Goal: Information Seeking & Learning: Learn about a topic

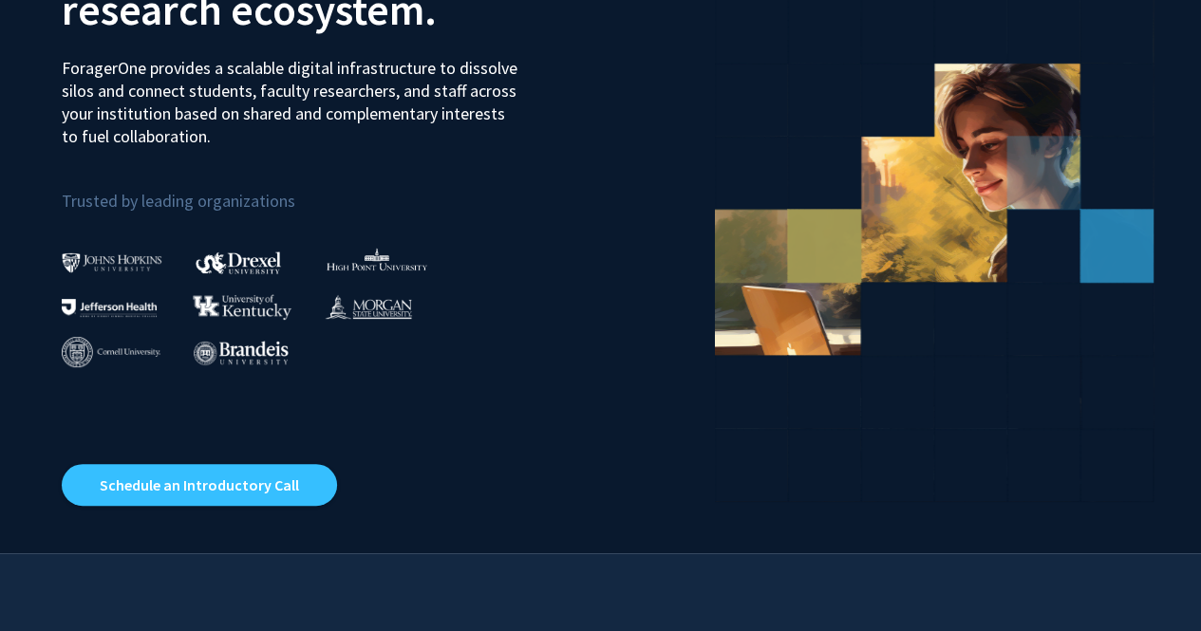
scroll to position [190, 0]
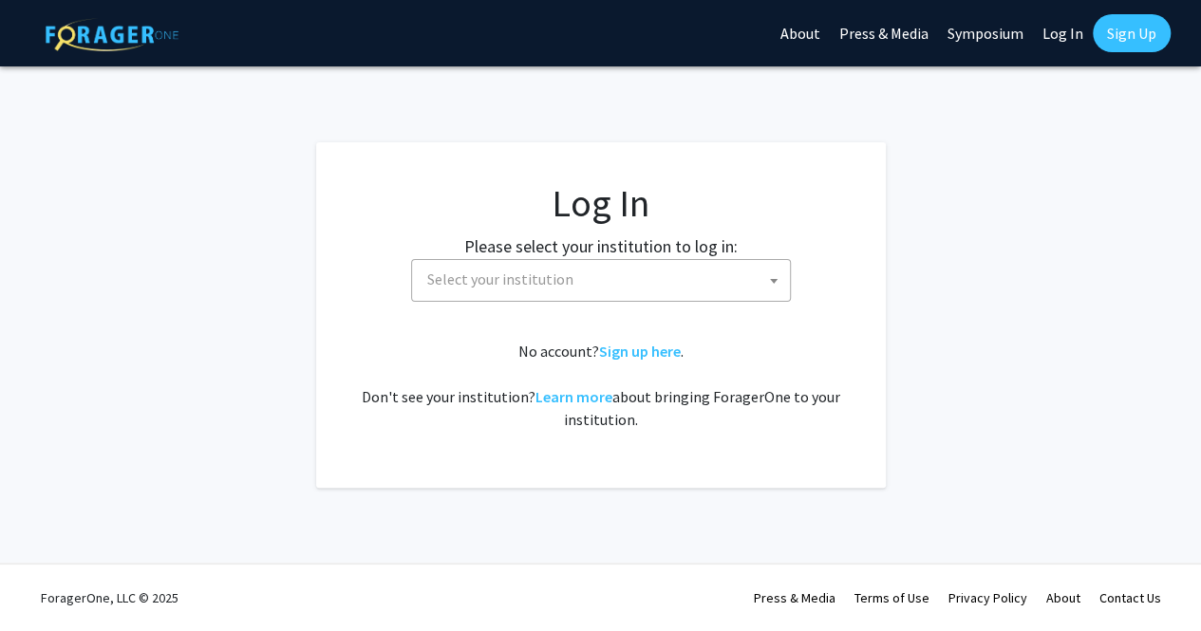
click at [608, 291] on span "Select your institution" at bounding box center [605, 279] width 370 height 39
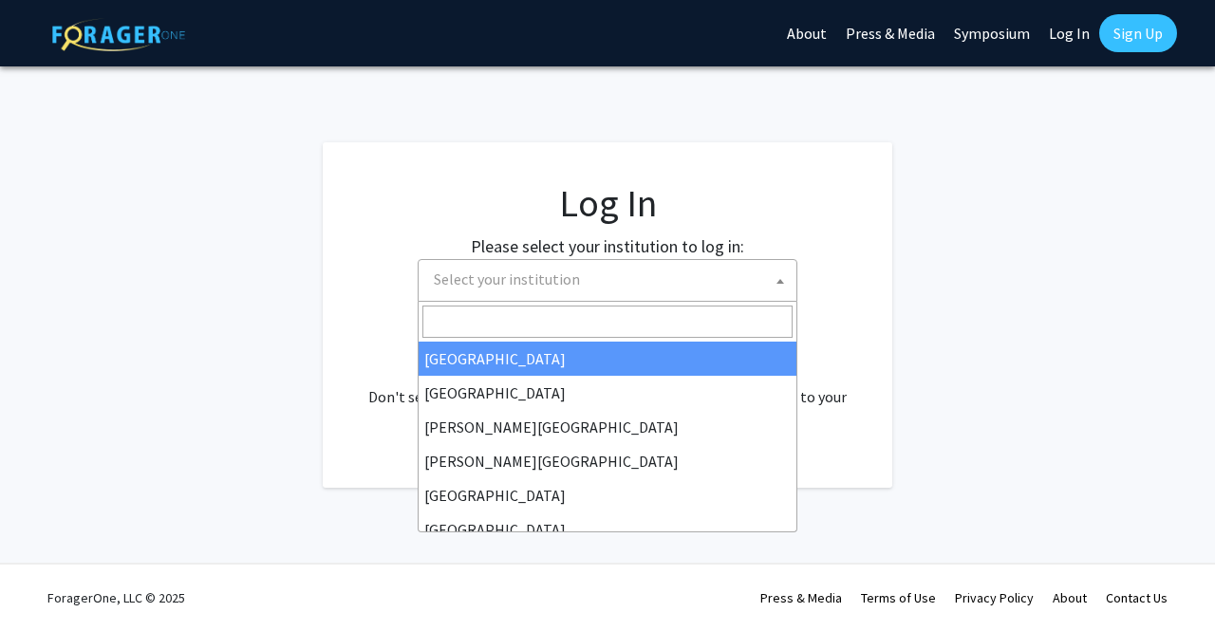
select select "34"
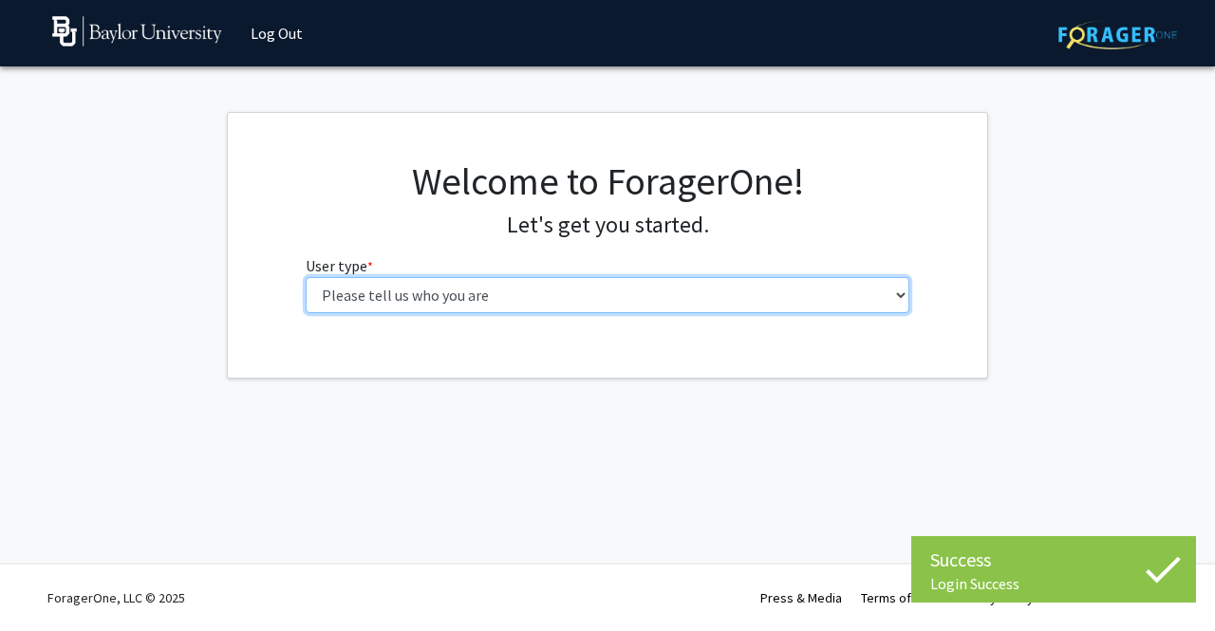
drag, startPoint x: 609, startPoint y: 299, endPoint x: 601, endPoint y: 285, distance: 16.6
click at [607, 297] on select "Please tell us who you are Undergraduate Student Master's Student Doctoral Cand…" at bounding box center [608, 295] width 605 height 36
select select "1: undergrad"
click at [306, 277] on select "Please tell us who you are Undergraduate Student Master's Student Doctoral Cand…" at bounding box center [608, 295] width 605 height 36
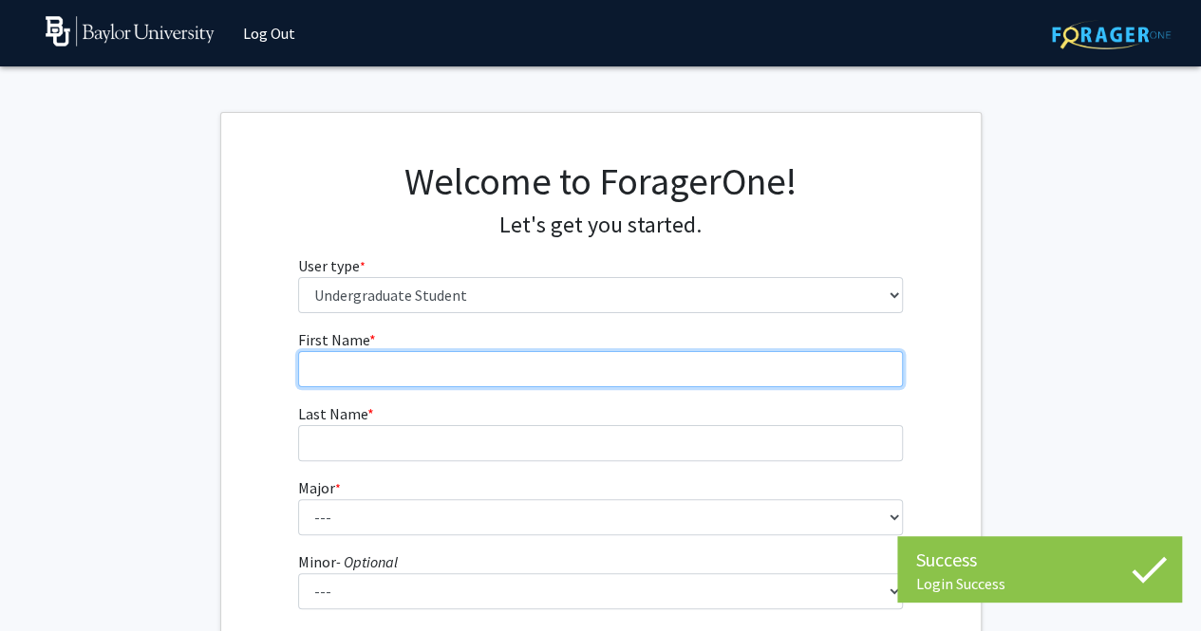
click at [435, 358] on input "First Name * required" at bounding box center [600, 369] width 605 height 36
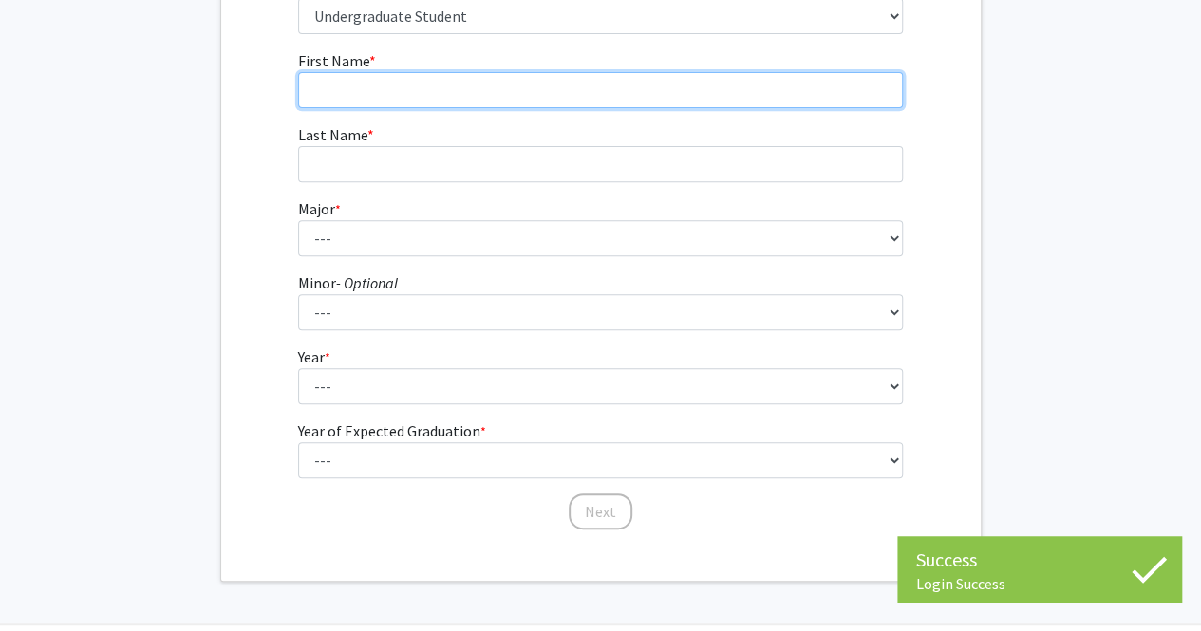
scroll to position [285, 0]
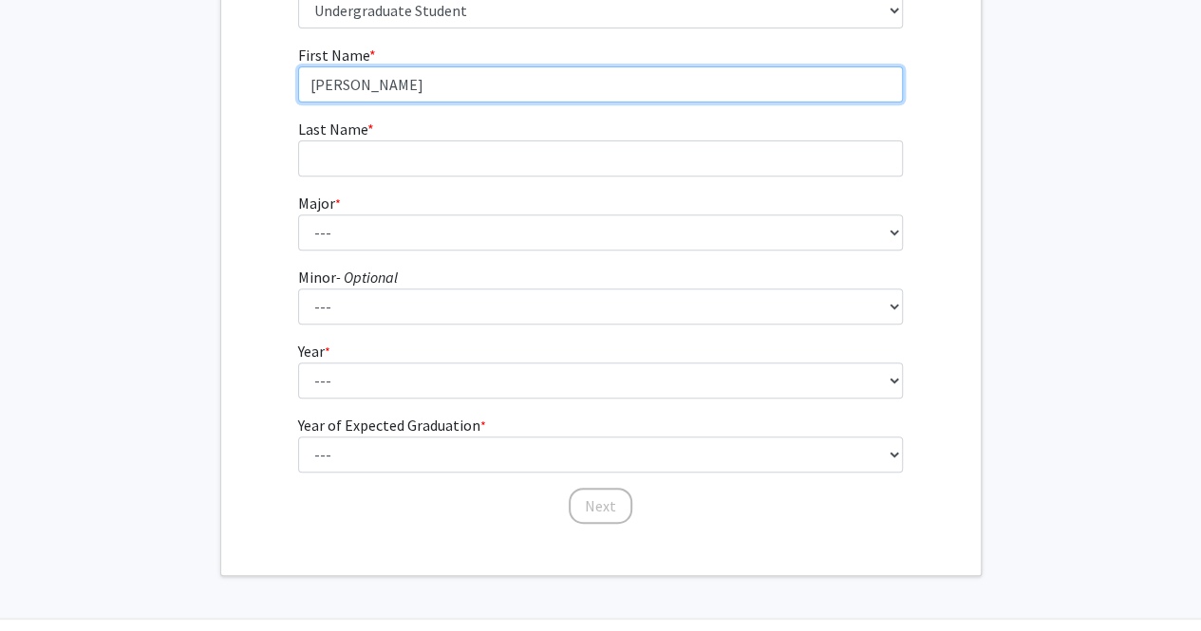
type input "Jonathan"
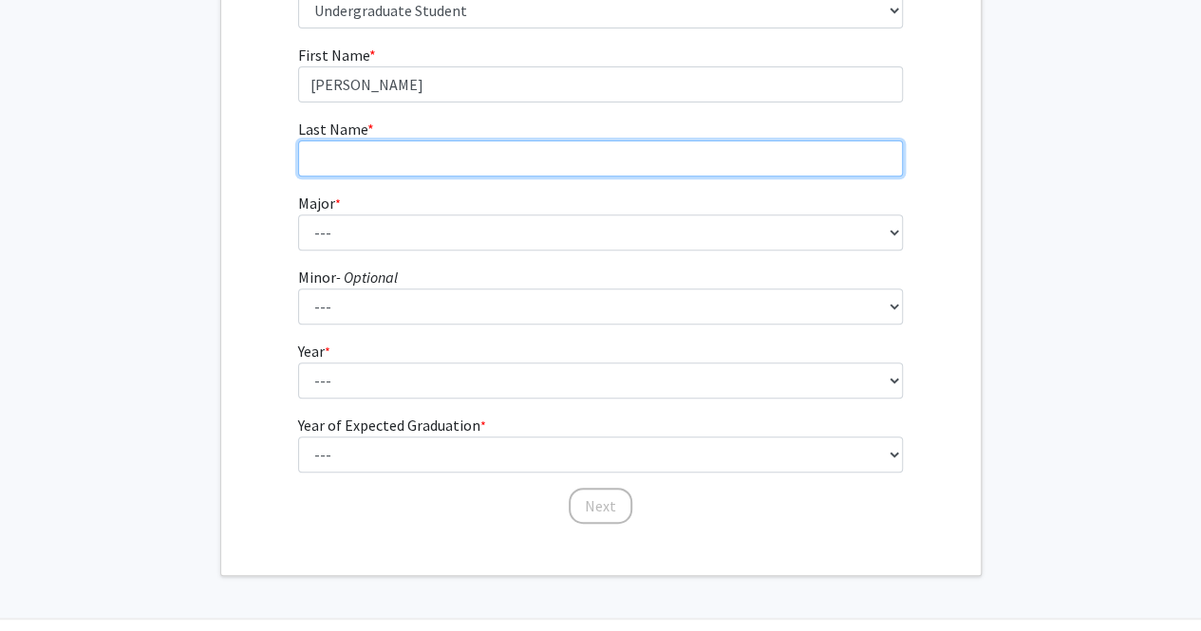
click at [424, 157] on input "Last Name * required" at bounding box center [600, 158] width 605 height 36
type input "Bundy"
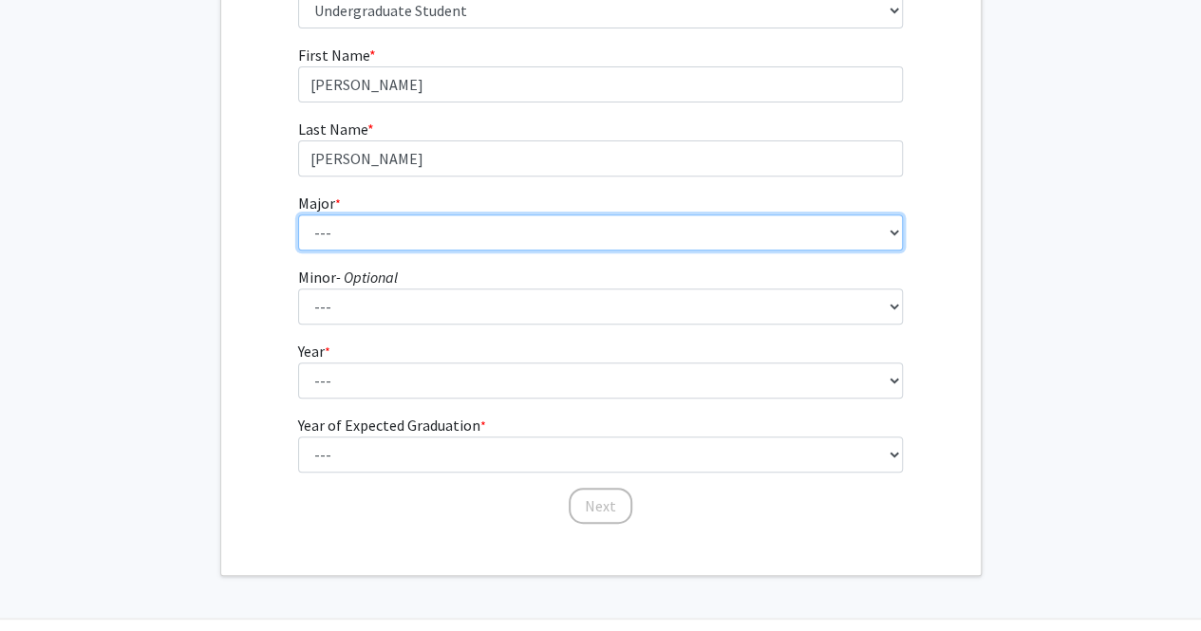
click at [395, 229] on select "--- Accounting American Studies Anthropology Apparel Design & Product Developme…" at bounding box center [600, 233] width 605 height 36
select select "64: 2729"
click at [298, 215] on select "--- Accounting American Studies Anthropology Apparel Design & Product Developme…" at bounding box center [600, 233] width 605 height 36
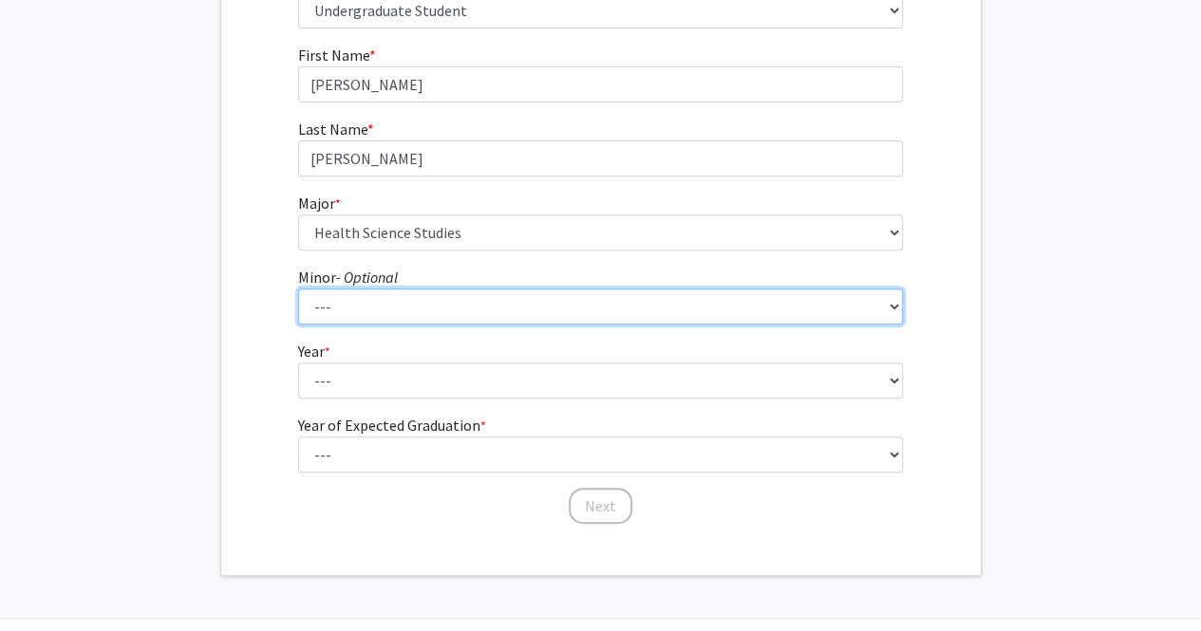
click at [406, 319] on select "--- Advertising American Sign Language American Studies Anthropology Apparel Me…" at bounding box center [600, 307] width 605 height 36
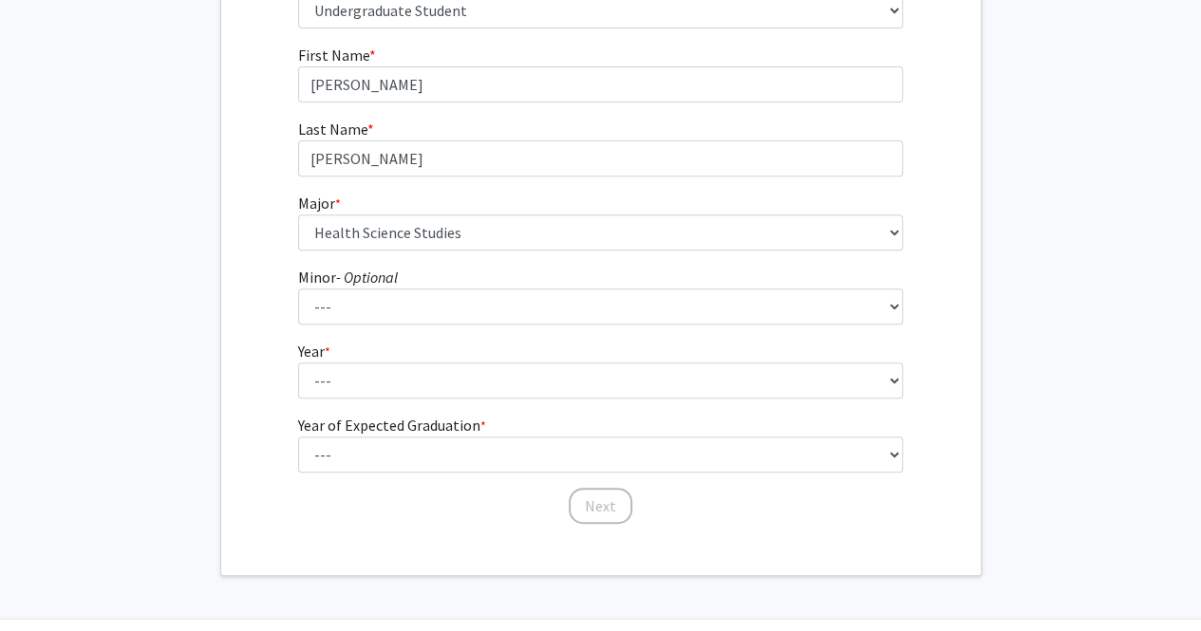
click at [292, 329] on div "First Name * required Jonathan Last Name * required Bundy Major * required --- …" at bounding box center [600, 285] width 633 height 482
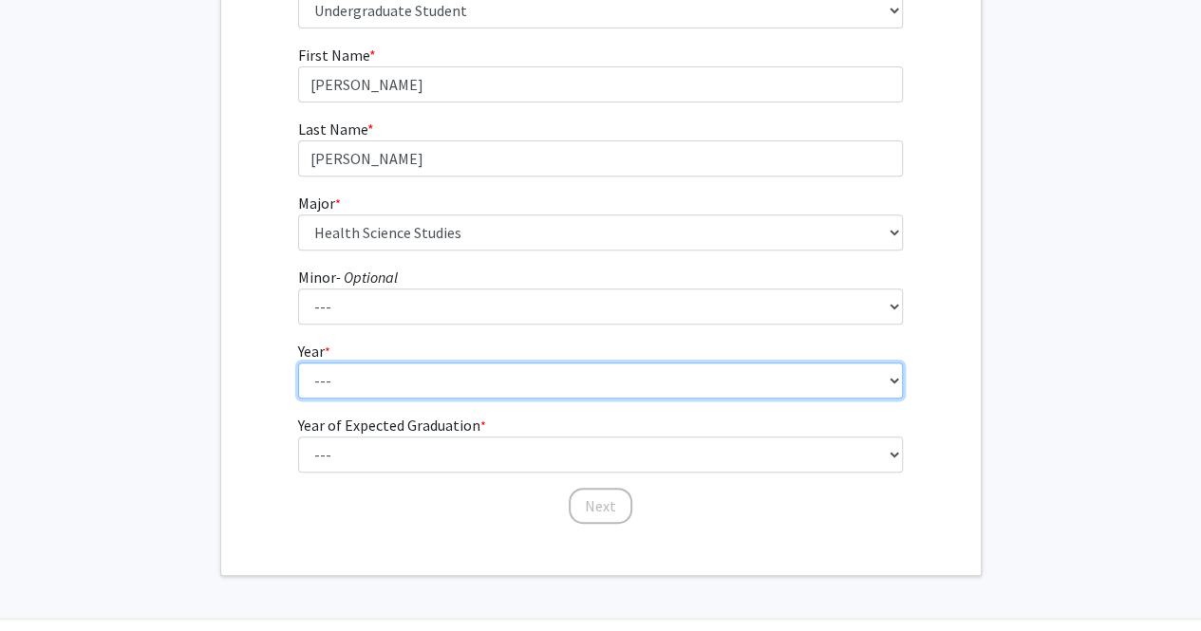
click at [366, 375] on select "--- First-year Sophomore Junior Senior Postbaccalaureate Certificate" at bounding box center [600, 381] width 605 height 36
select select "2: sophomore"
click at [298, 363] on select "--- First-year Sophomore Junior Senior Postbaccalaureate Certificate" at bounding box center [600, 381] width 605 height 36
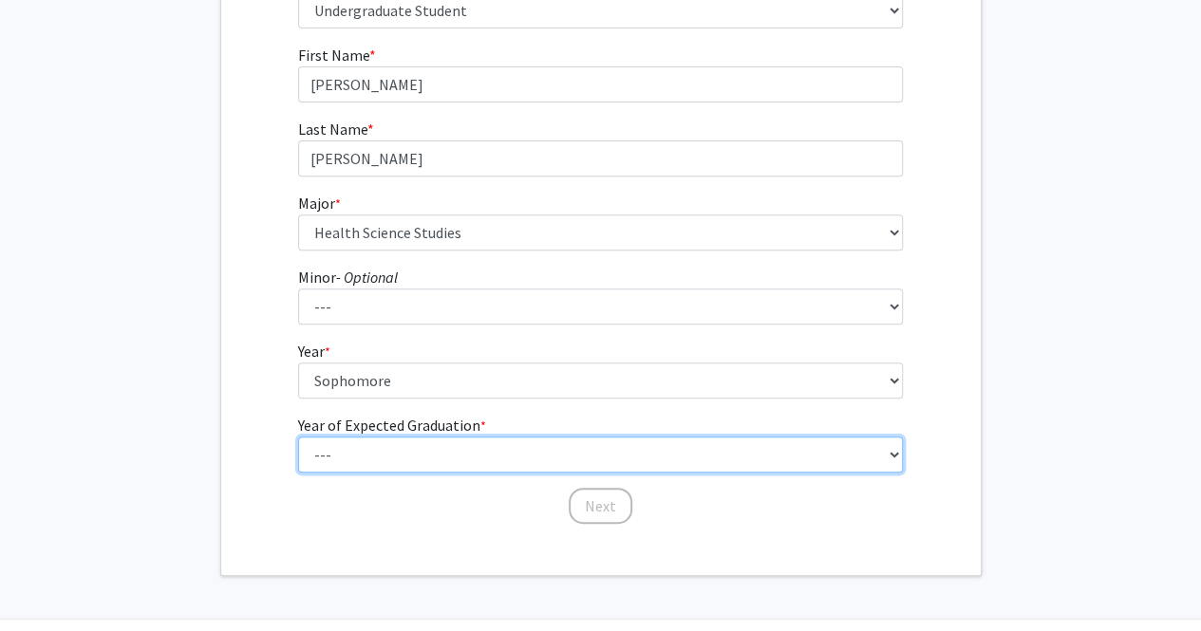
click at [368, 451] on select "--- 2025 2026 2027 2028 2029 2030 2031 2032 2033 2034" at bounding box center [600, 455] width 605 height 36
select select "4: 2028"
click at [298, 437] on select "--- 2025 2026 2027 2028 2029 2030 2031 2032 2033 2034" at bounding box center [600, 455] width 605 height 36
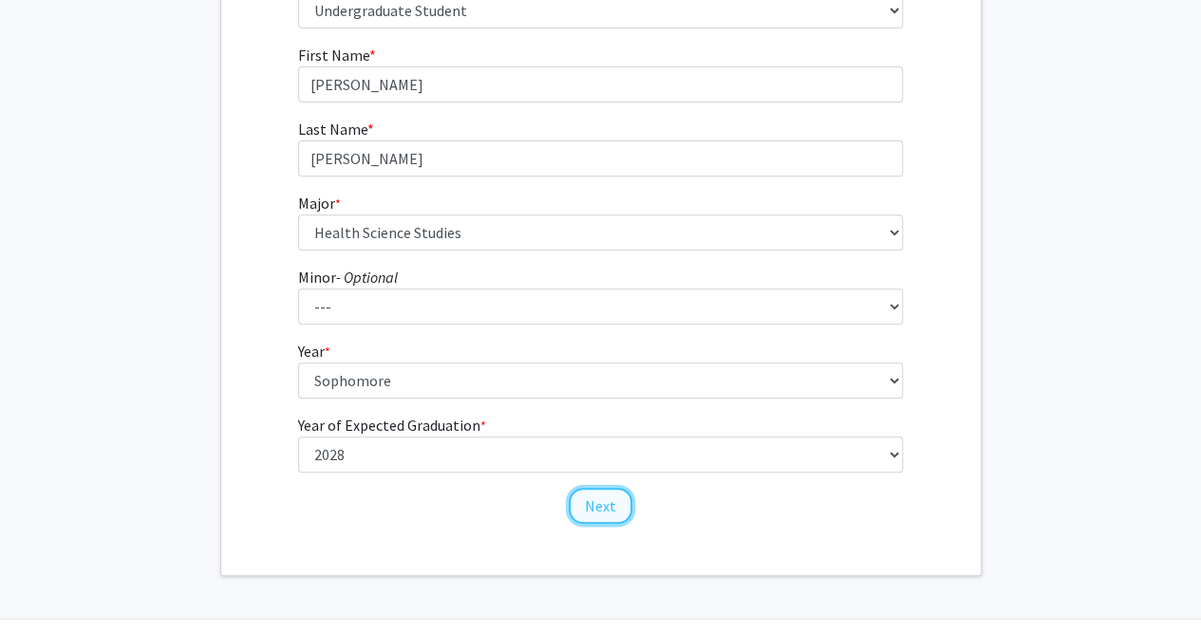
drag, startPoint x: 600, startPoint y: 513, endPoint x: 507, endPoint y: 445, distance: 114.9
click at [600, 512] on button "Next" at bounding box center [601, 506] width 64 height 36
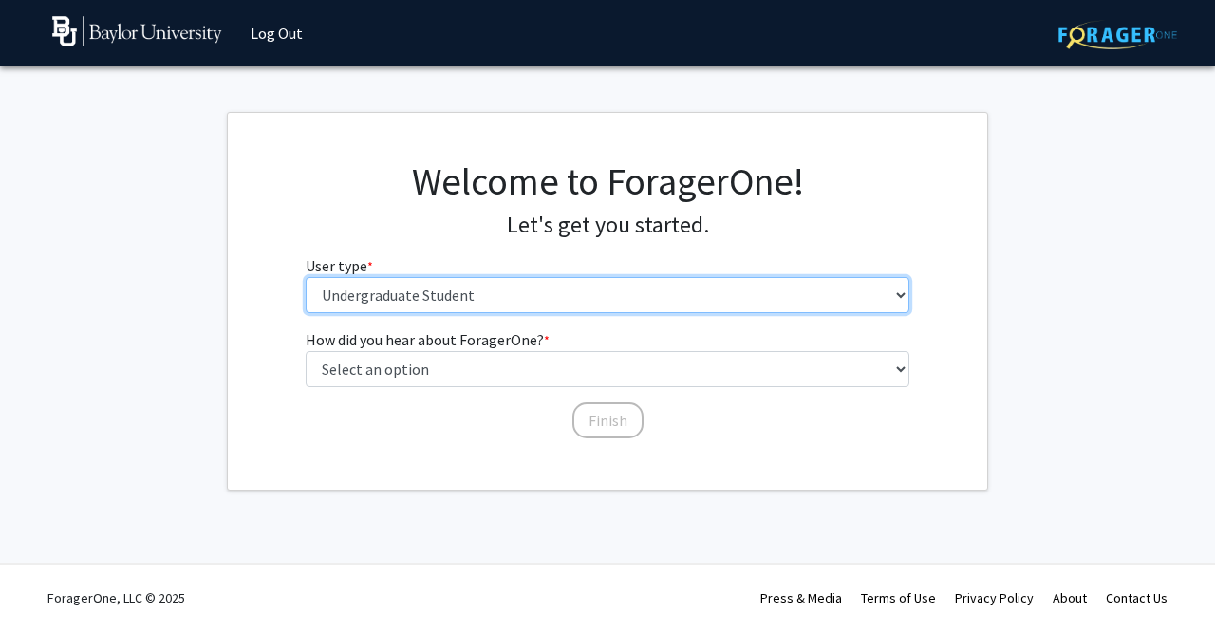
click at [422, 305] on select "Please tell us who you are Undergraduate Student Master's Student Doctoral Cand…" at bounding box center [608, 295] width 605 height 36
click at [306, 277] on select "Please tell us who you are Undergraduate Student Master's Student Doctoral Cand…" at bounding box center [608, 295] width 605 height 36
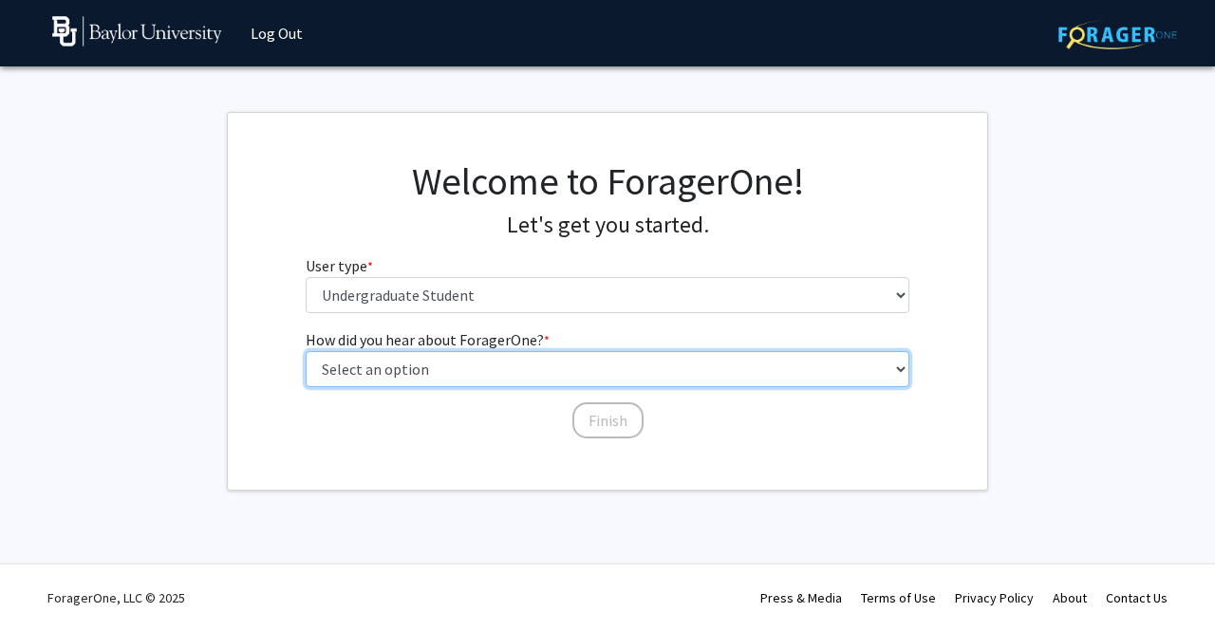
click at [415, 375] on select "Select an option Peer/student recommendation Faculty/staff recommendation Unive…" at bounding box center [608, 369] width 605 height 36
select select "2: faculty_recommendation"
click at [306, 351] on select "Select an option Peer/student recommendation Faculty/staff recommendation Unive…" at bounding box center [608, 369] width 605 height 36
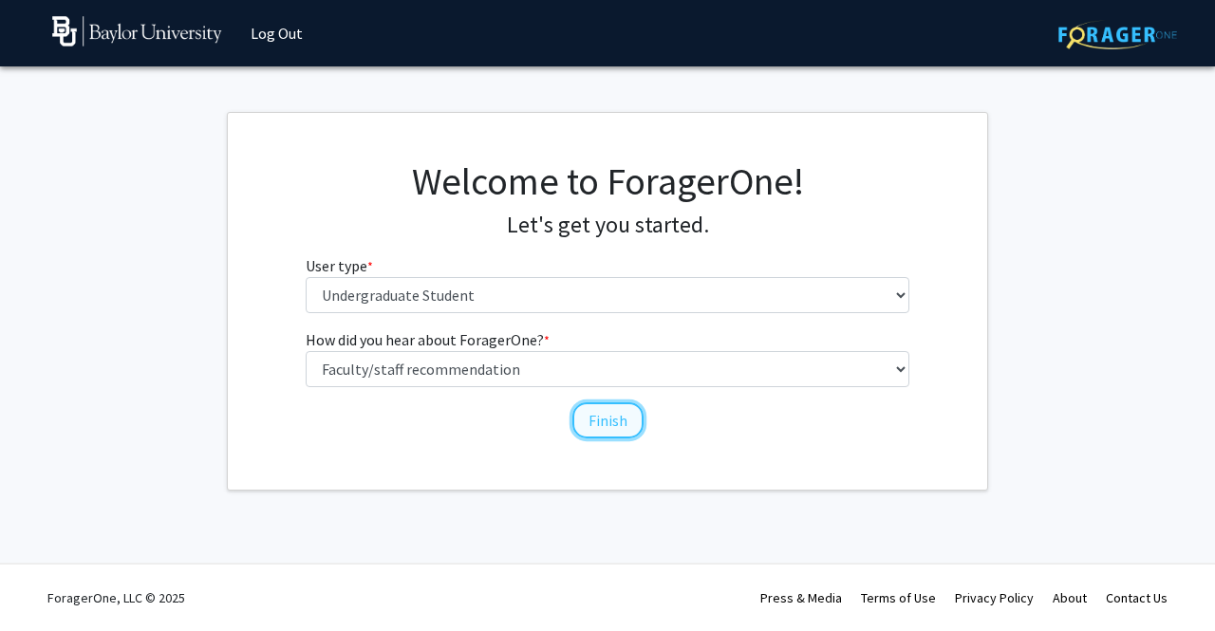
click at [590, 413] on button "Finish" at bounding box center [607, 420] width 71 height 36
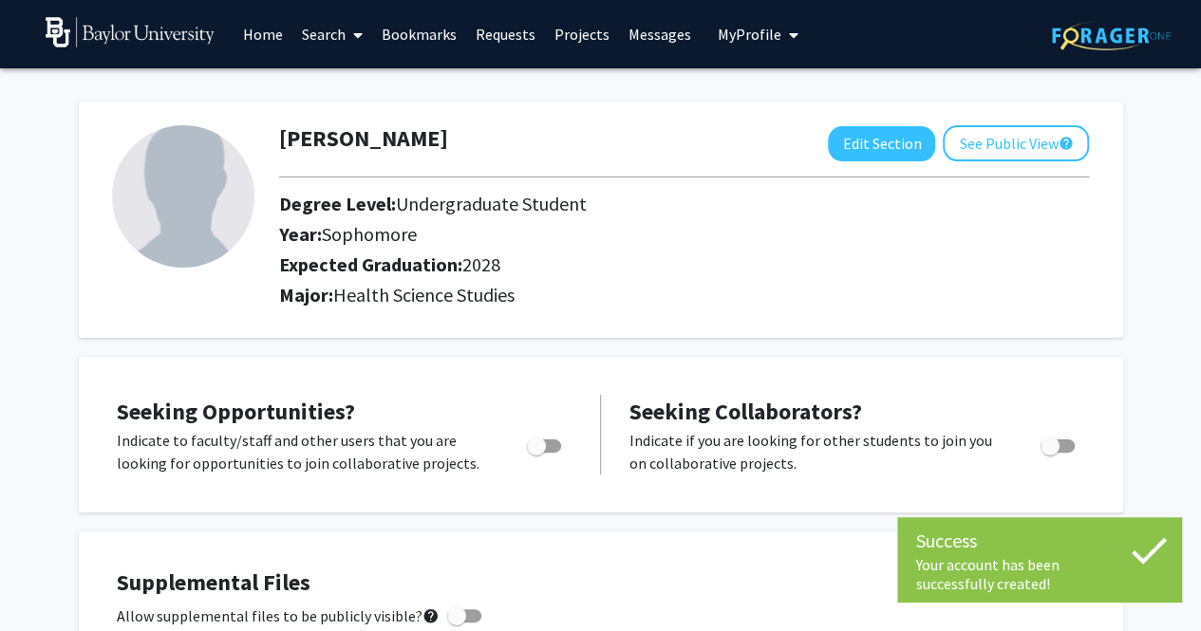
click at [1156, 552] on icon at bounding box center [1148, 550] width 47 height 47
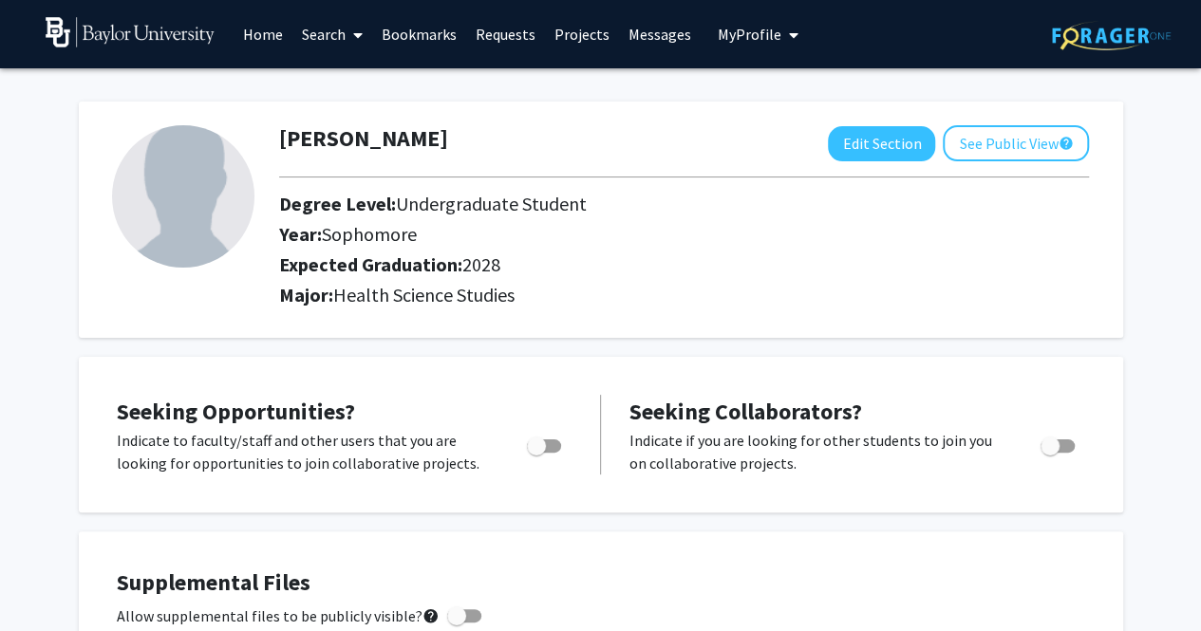
click at [568, 31] on link "Projects" at bounding box center [582, 34] width 74 height 66
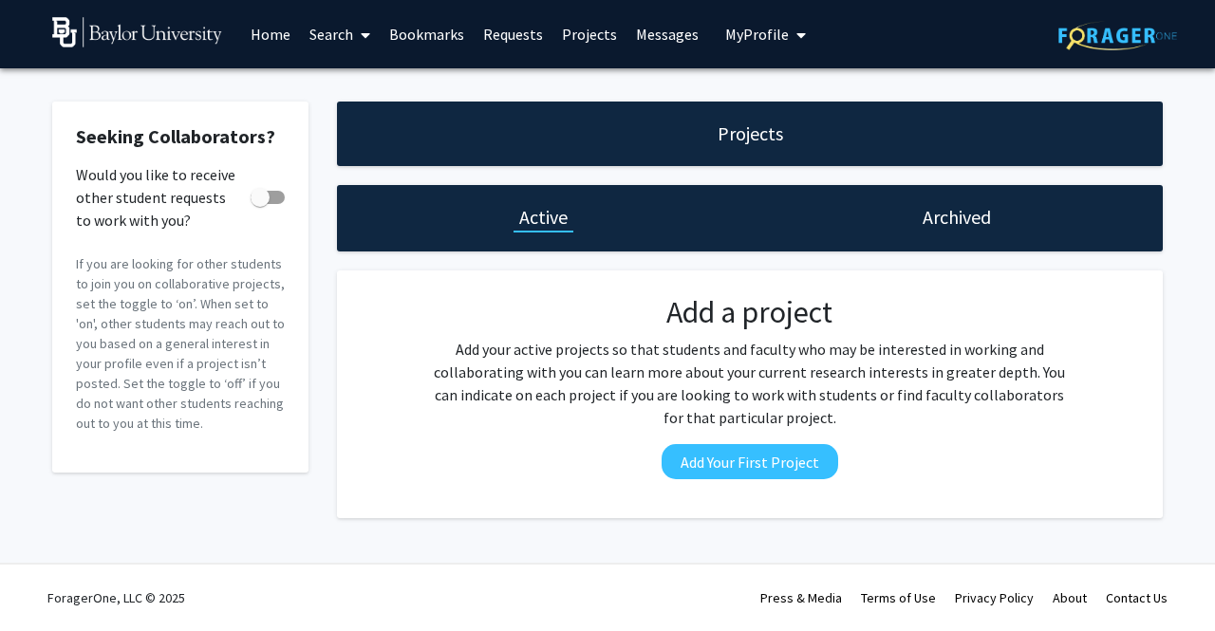
click at [951, 226] on h1 "Archived" at bounding box center [957, 217] width 68 height 27
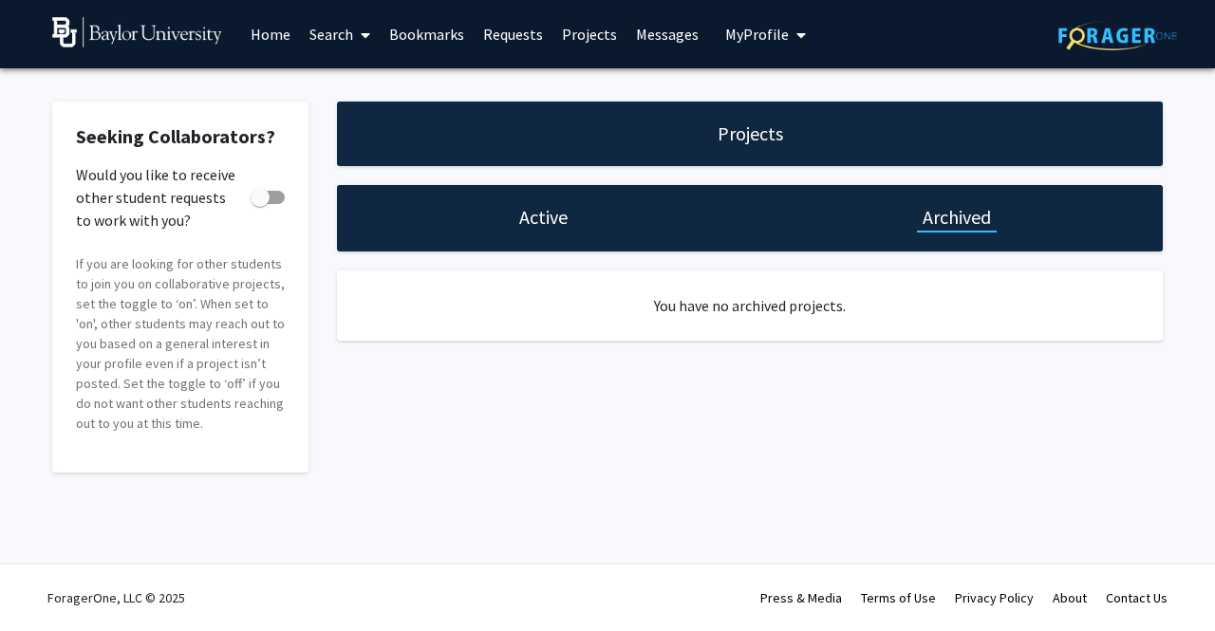
click at [564, 215] on h1 "Active" at bounding box center [543, 217] width 48 height 27
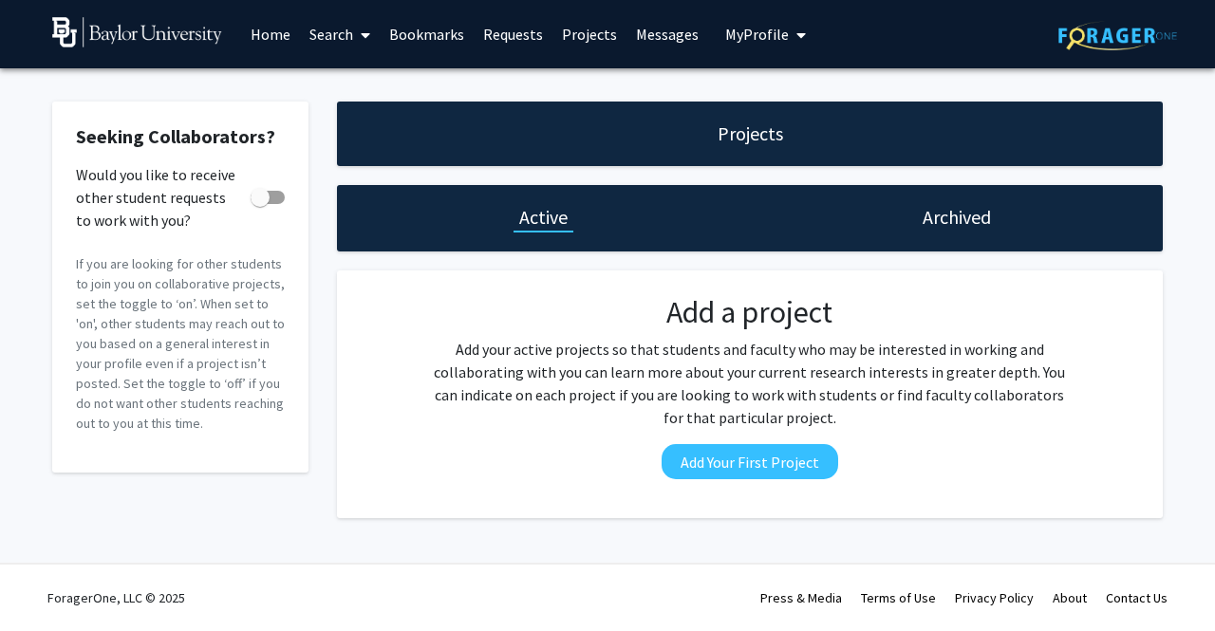
click at [754, 45] on button "My Profile" at bounding box center [766, 34] width 92 height 68
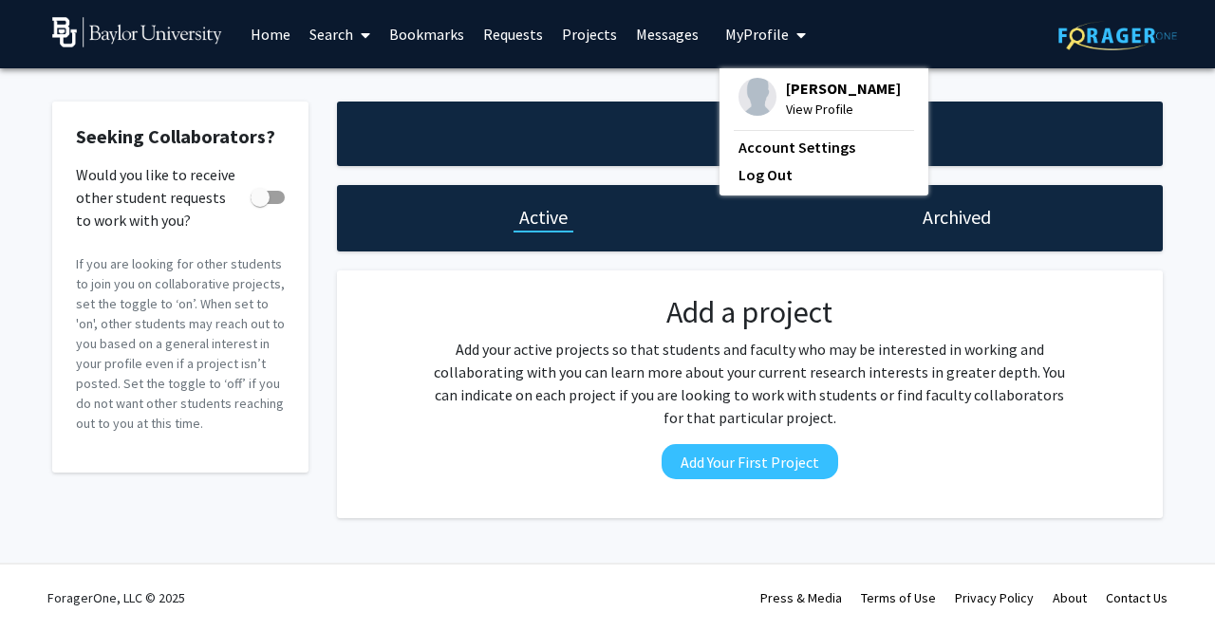
click at [323, 28] on link "Search" at bounding box center [340, 34] width 80 height 66
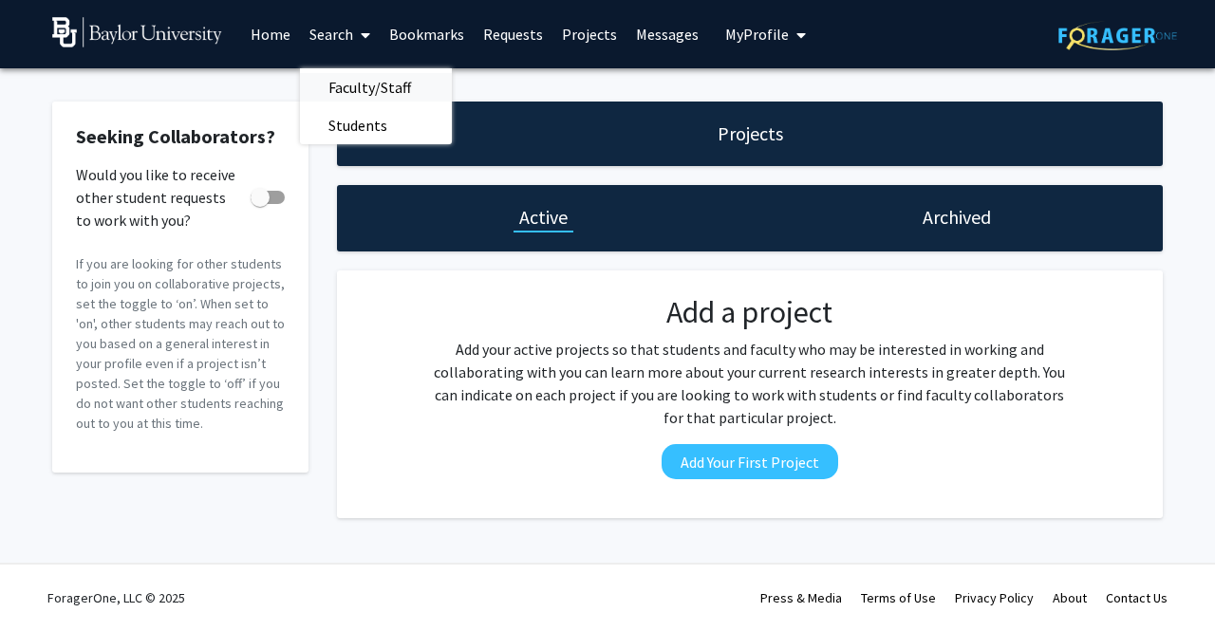
click at [359, 91] on span "Faculty/Staff" at bounding box center [370, 87] width 140 height 38
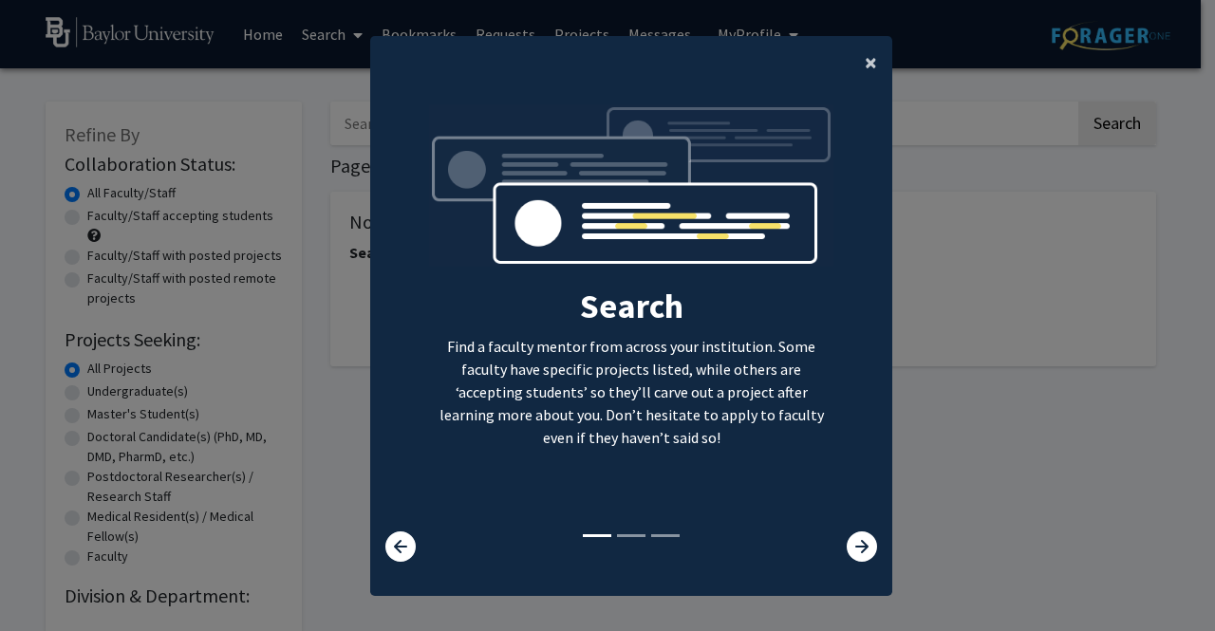
click at [865, 71] on span "×" at bounding box center [871, 61] width 12 height 29
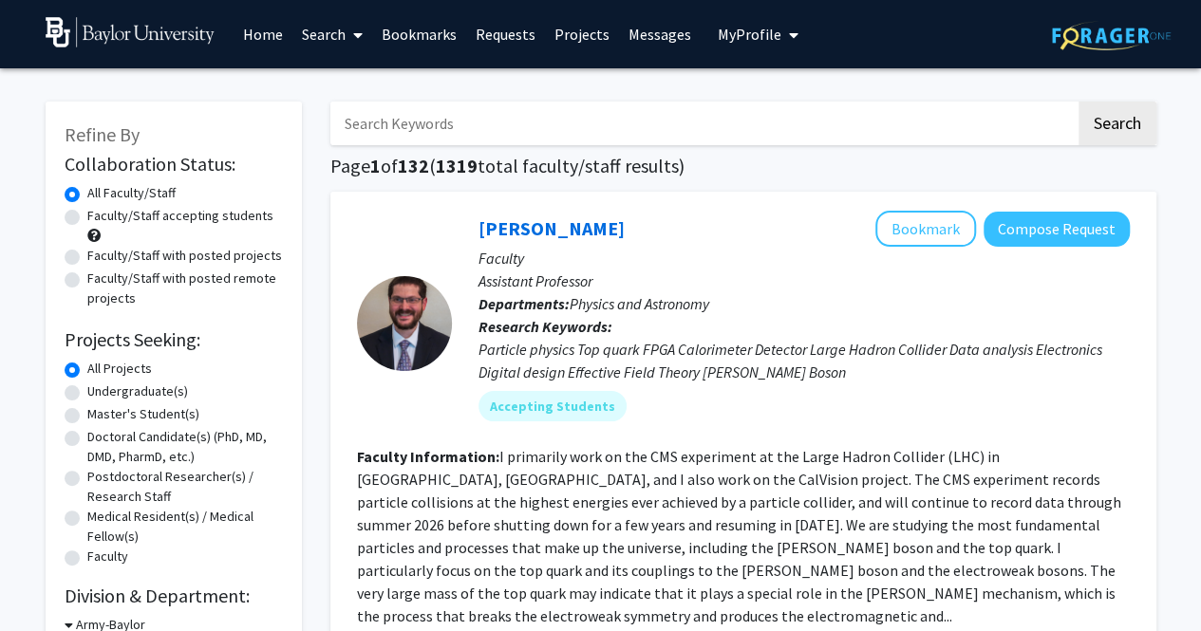
click at [548, 122] on input "Search Keywords" at bounding box center [702, 124] width 745 height 44
type input "Lopez"
click at [1107, 134] on button "Search" at bounding box center [1117, 124] width 78 height 44
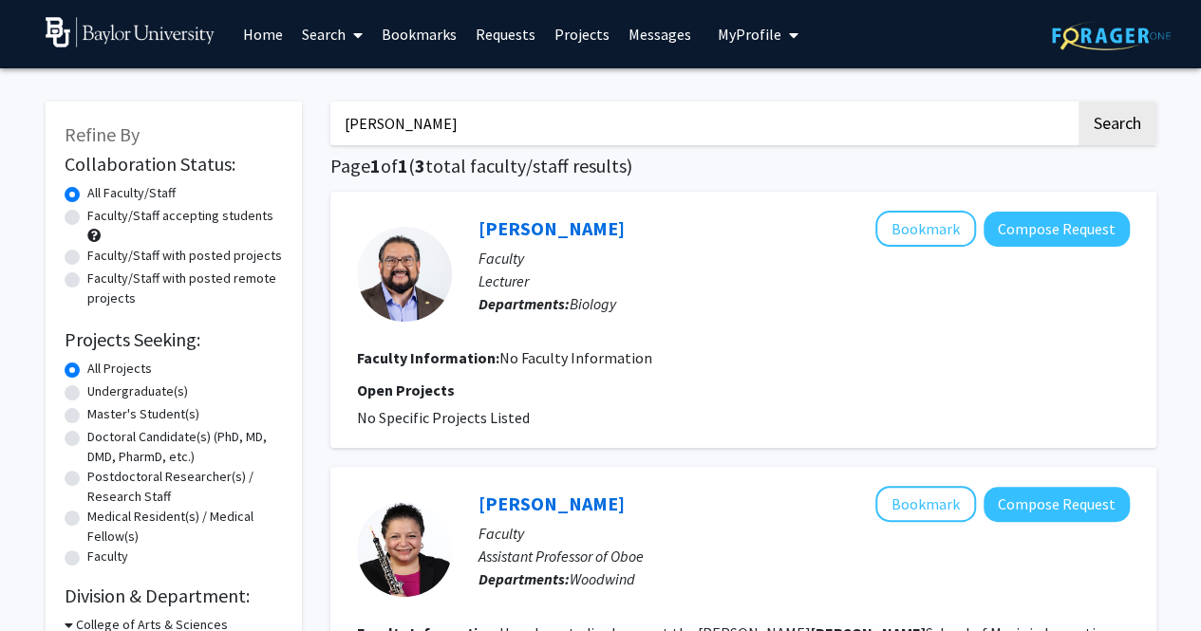
click at [87, 390] on label "Undergraduate(s)" at bounding box center [137, 392] width 101 height 20
click at [87, 390] on input "Undergraduate(s)" at bounding box center [93, 388] width 12 height 12
radio input "true"
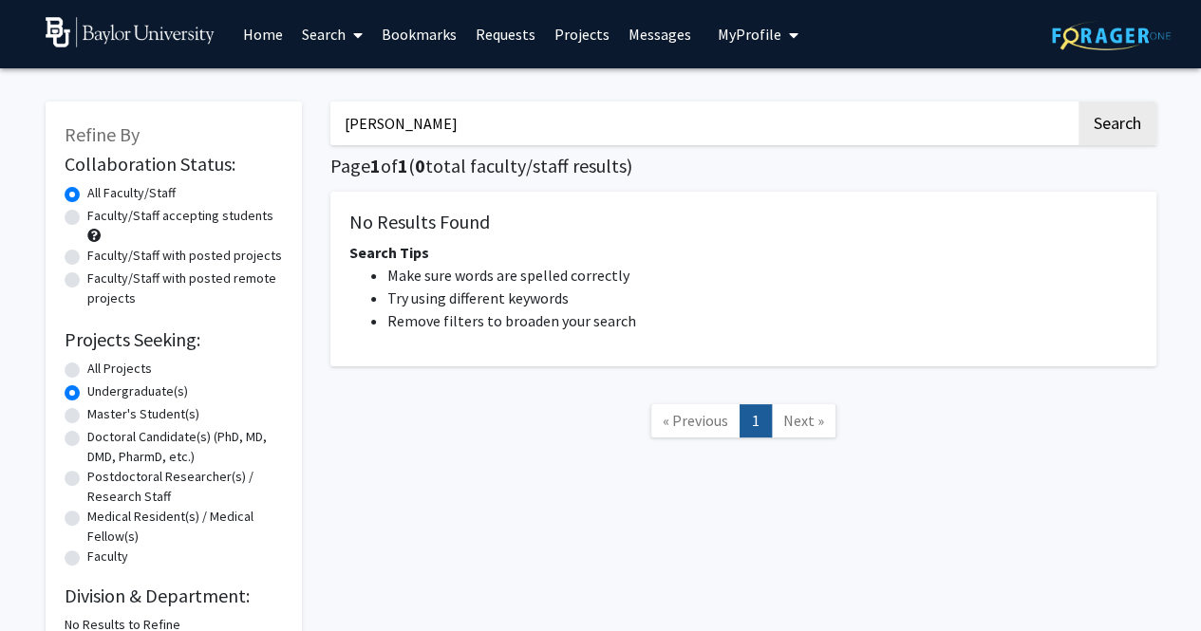
click at [625, 119] on input "Lopez" at bounding box center [702, 124] width 745 height 44
type input "L"
click at [1084, 115] on button "Search" at bounding box center [1117, 124] width 78 height 44
radio input "true"
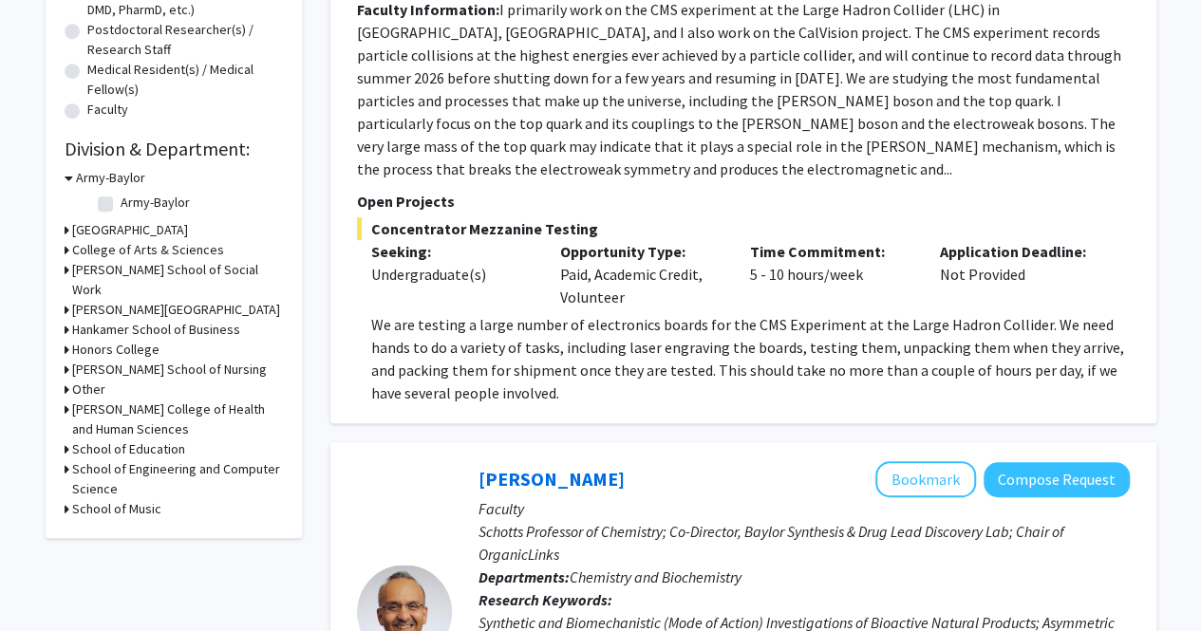
scroll to position [570, 0]
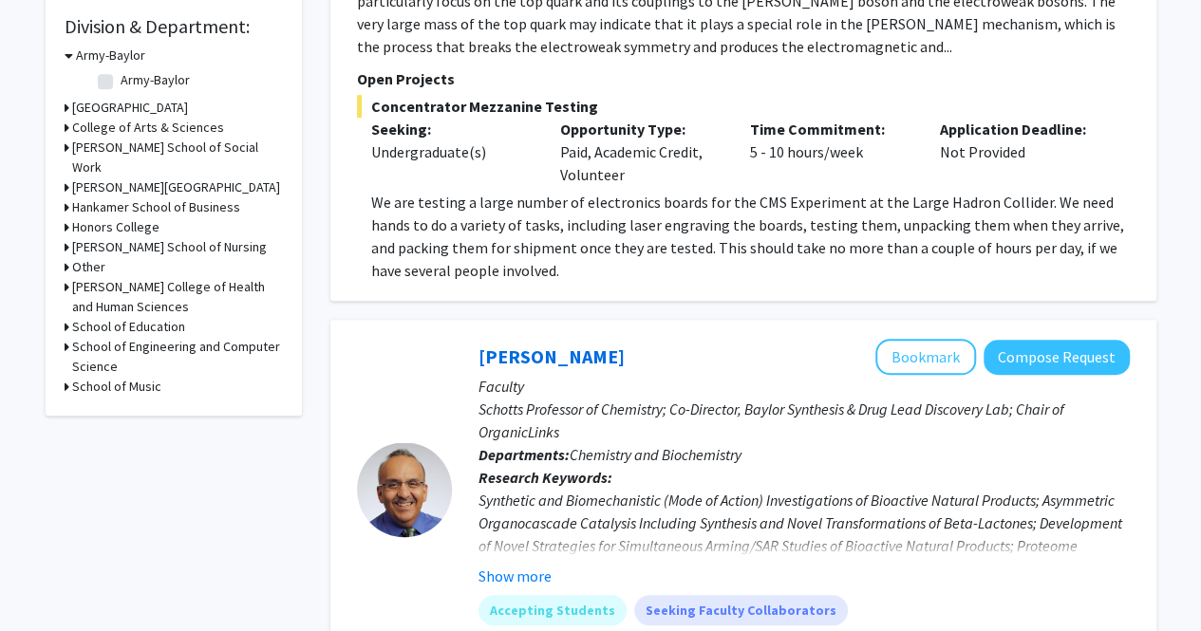
click at [78, 304] on h3 "Robbins College of Health and Human Sciences" at bounding box center [177, 297] width 211 height 40
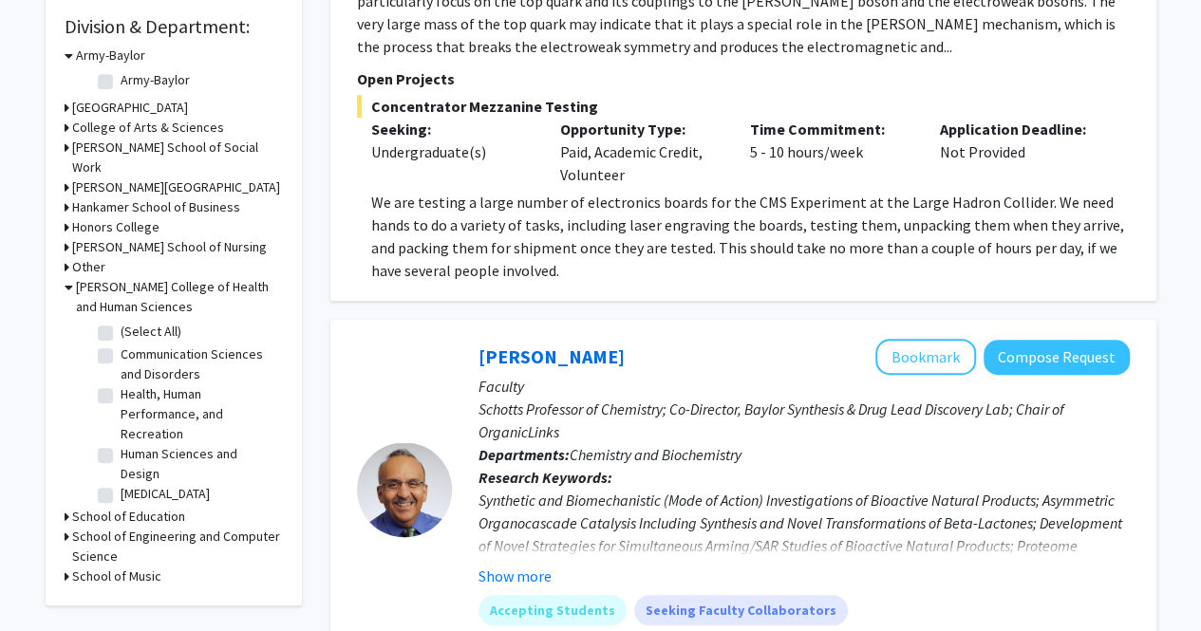
click at [121, 342] on label "(Select All)" at bounding box center [151, 332] width 61 height 20
click at [121, 334] on input "(Select All)" at bounding box center [127, 328] width 12 height 12
checkbox input "true"
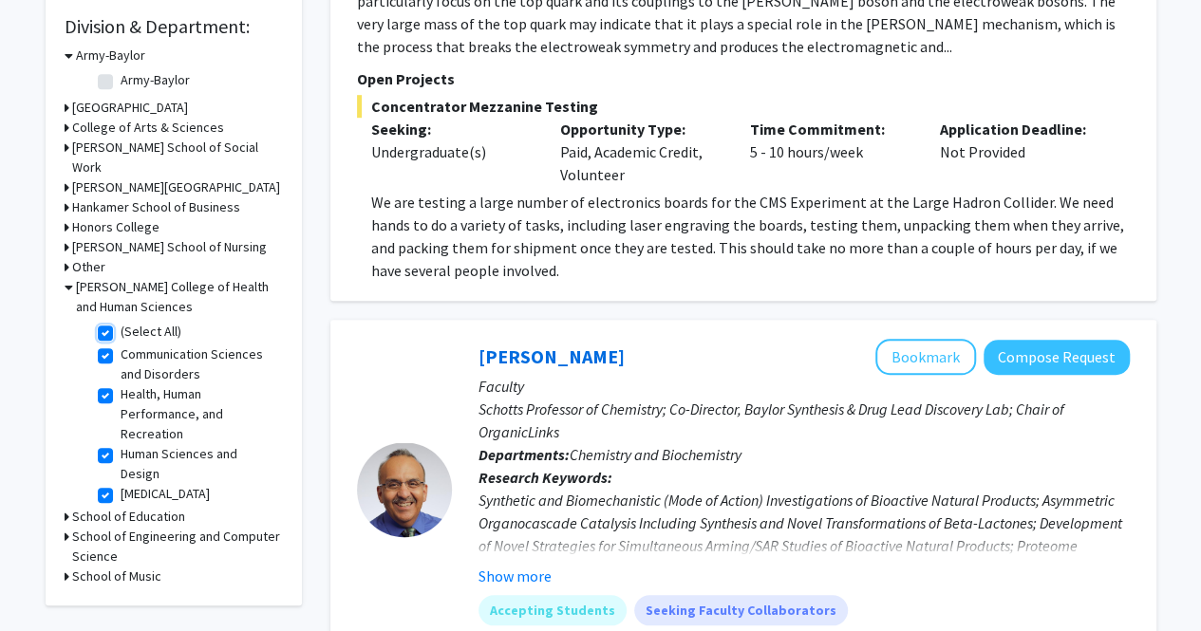
checkbox input "true"
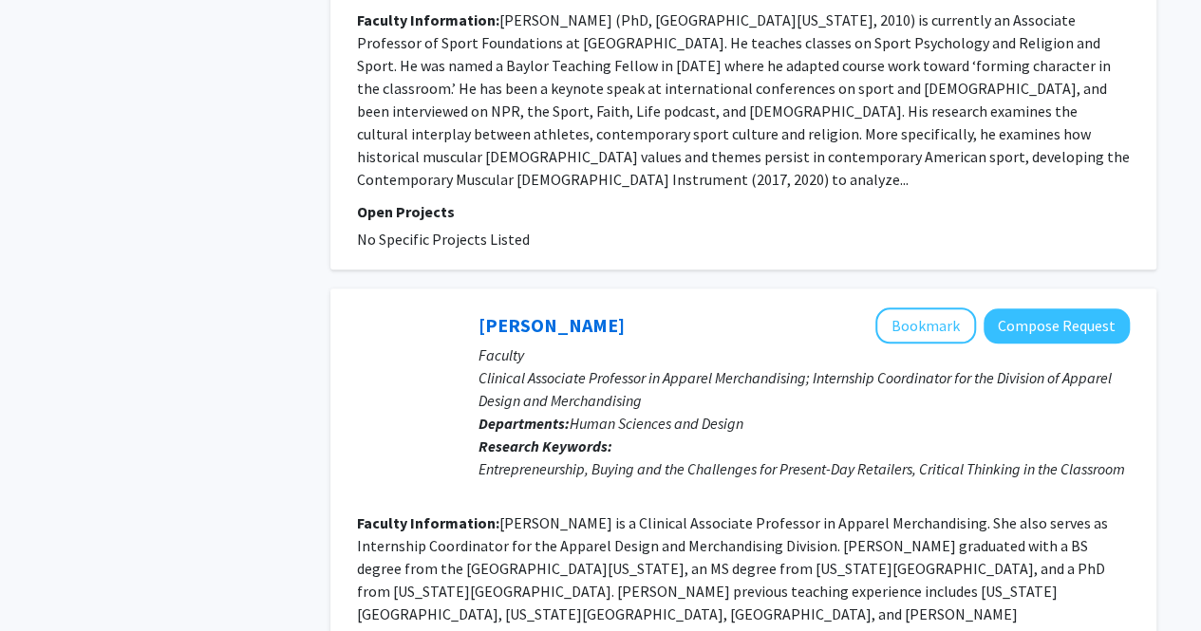
scroll to position [4676, 0]
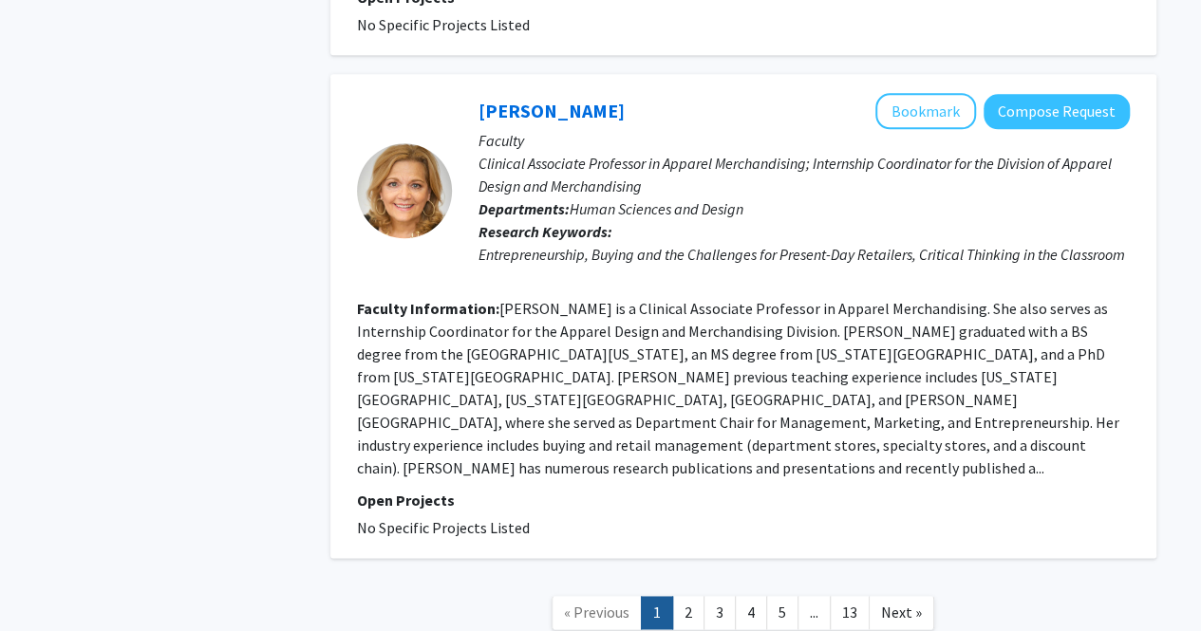
click at [682, 596] on link "2" at bounding box center [688, 612] width 32 height 33
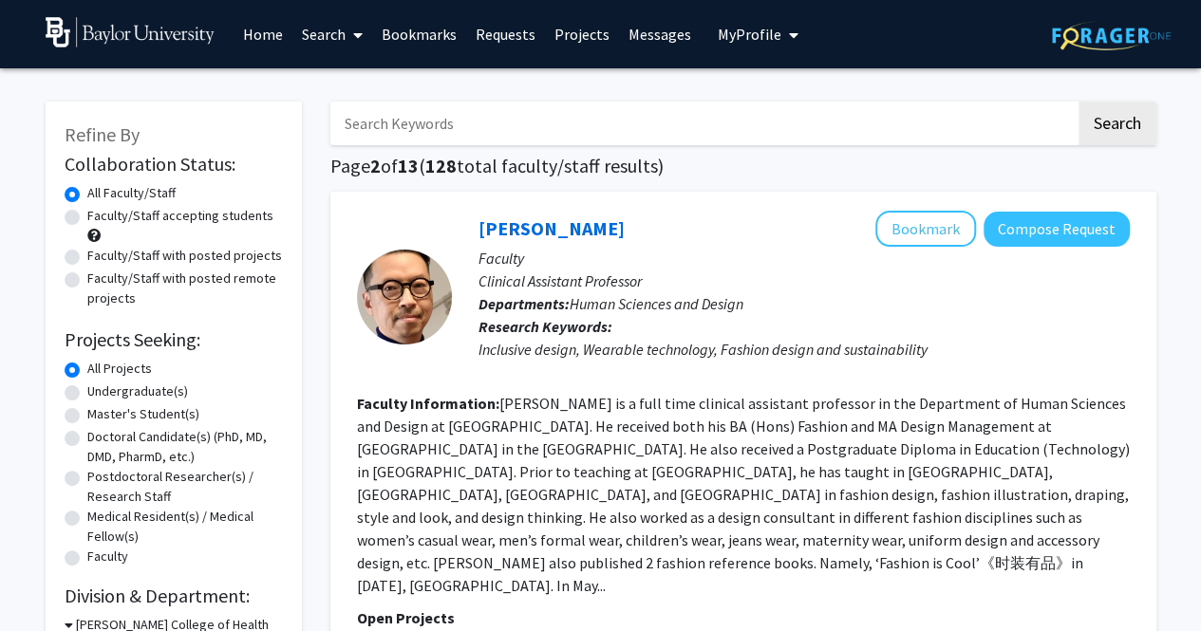
click at [87, 392] on label "Undergraduate(s)" at bounding box center [137, 392] width 101 height 20
click at [87, 392] on input "Undergraduate(s)" at bounding box center [93, 388] width 12 height 12
radio input "true"
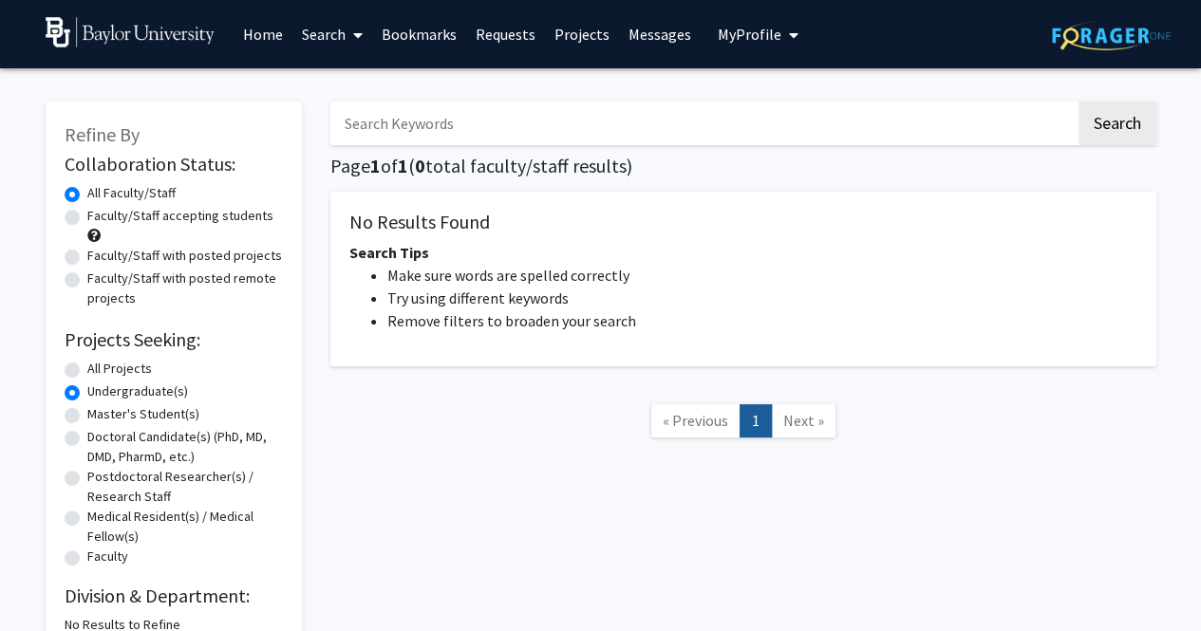
click at [655, 417] on link "« Previous" at bounding box center [695, 420] width 90 height 33
click at [87, 214] on label "Faculty/Staff accepting students" at bounding box center [180, 216] width 186 height 20
click at [87, 214] on input "Faculty/Staff accepting students" at bounding box center [93, 212] width 12 height 12
radio input "true"
click at [87, 199] on label "All Faculty/Staff" at bounding box center [131, 193] width 88 height 20
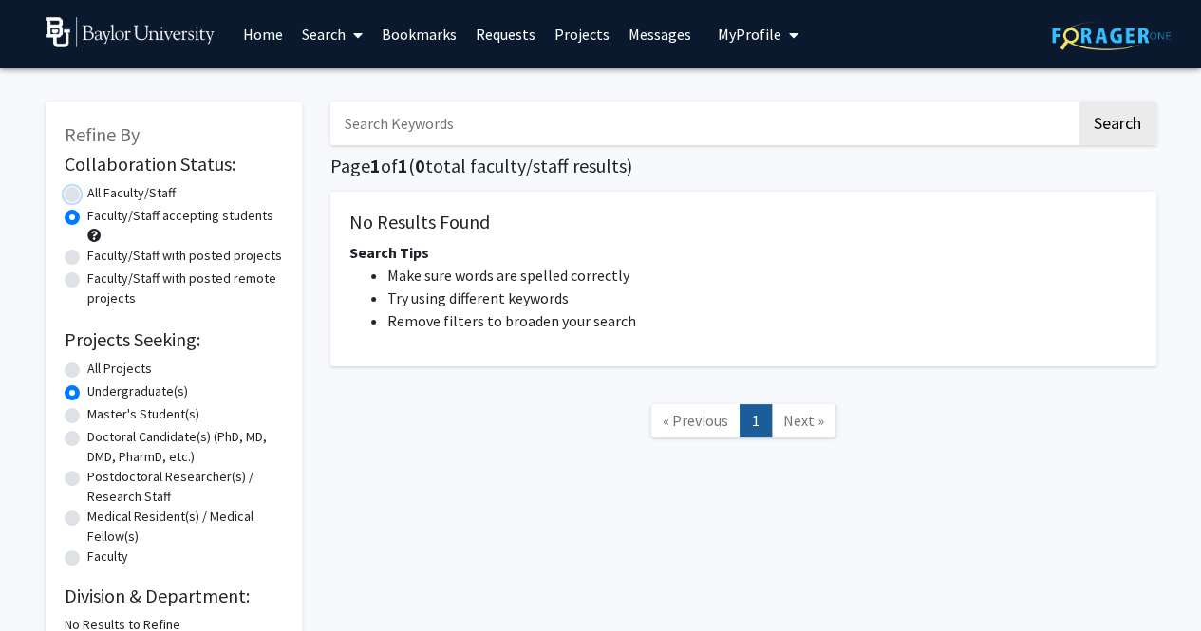
click at [87, 196] on input "All Faculty/Staff" at bounding box center [93, 189] width 12 height 12
radio input "true"
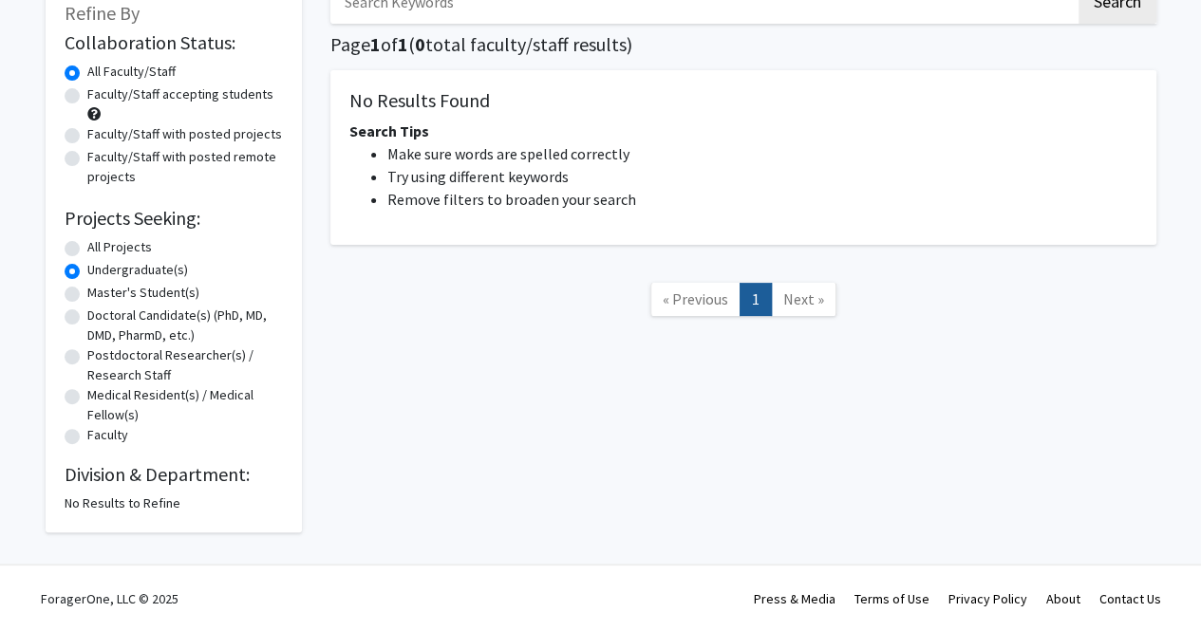
scroll to position [122, 0]
click at [158, 505] on div "No Results to Refine" at bounding box center [174, 504] width 218 height 20
click at [166, 483] on h2 "Division & Department:" at bounding box center [174, 474] width 218 height 23
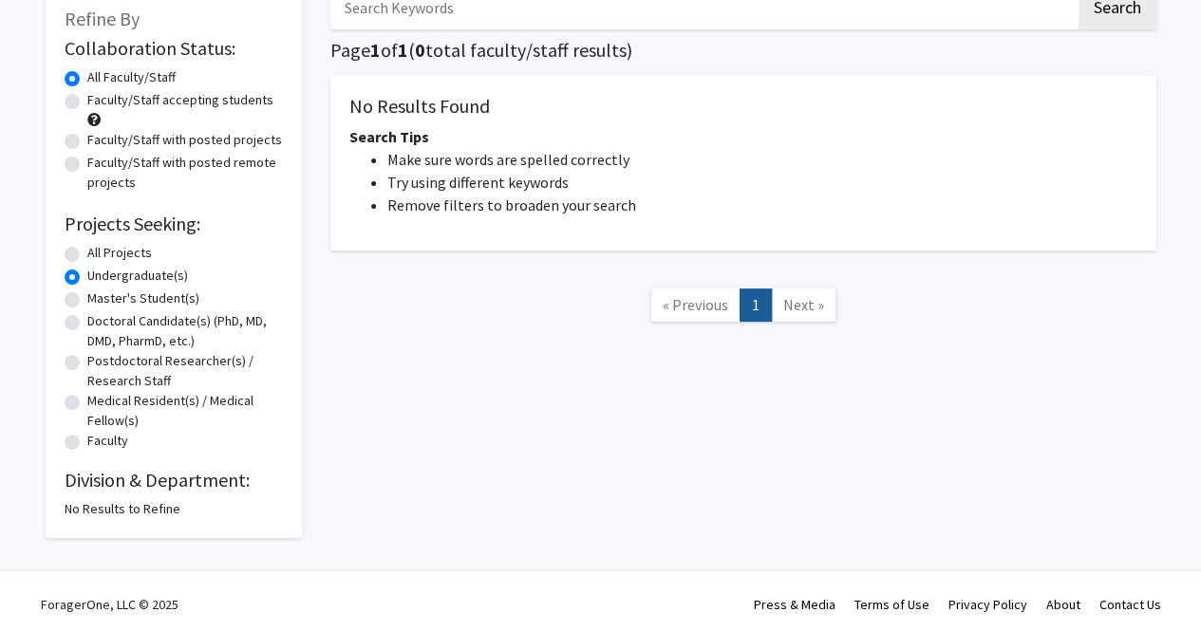
scroll to position [0, 0]
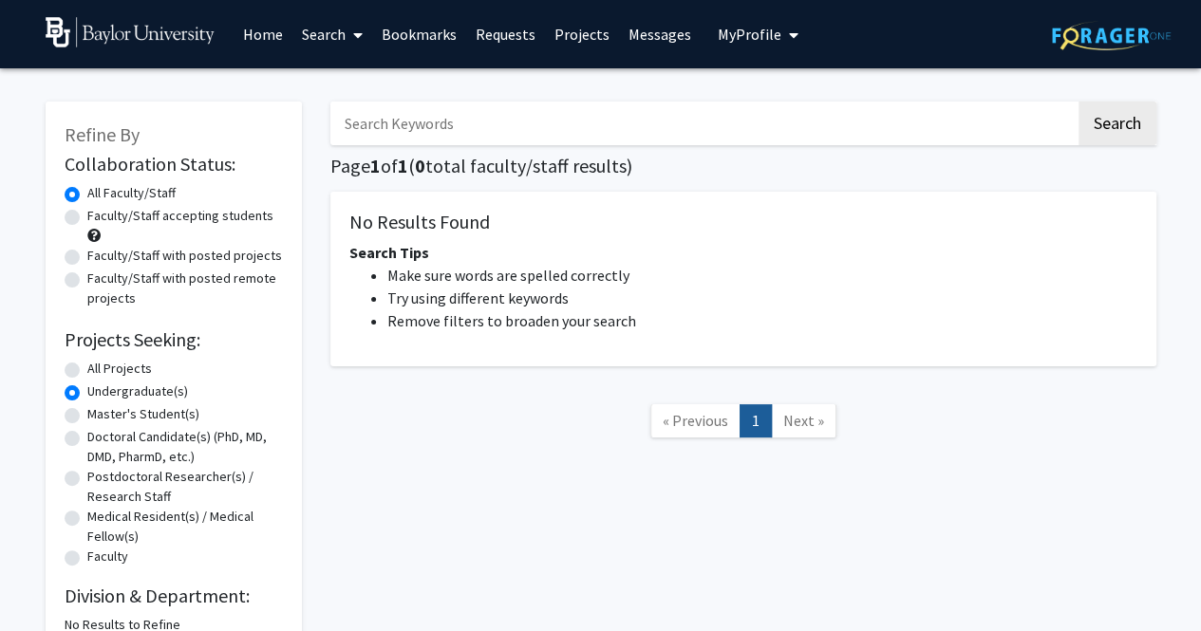
click at [87, 364] on label "All Projects" at bounding box center [119, 369] width 65 height 20
click at [87, 364] on input "All Projects" at bounding box center [93, 365] width 12 height 12
radio input "true"
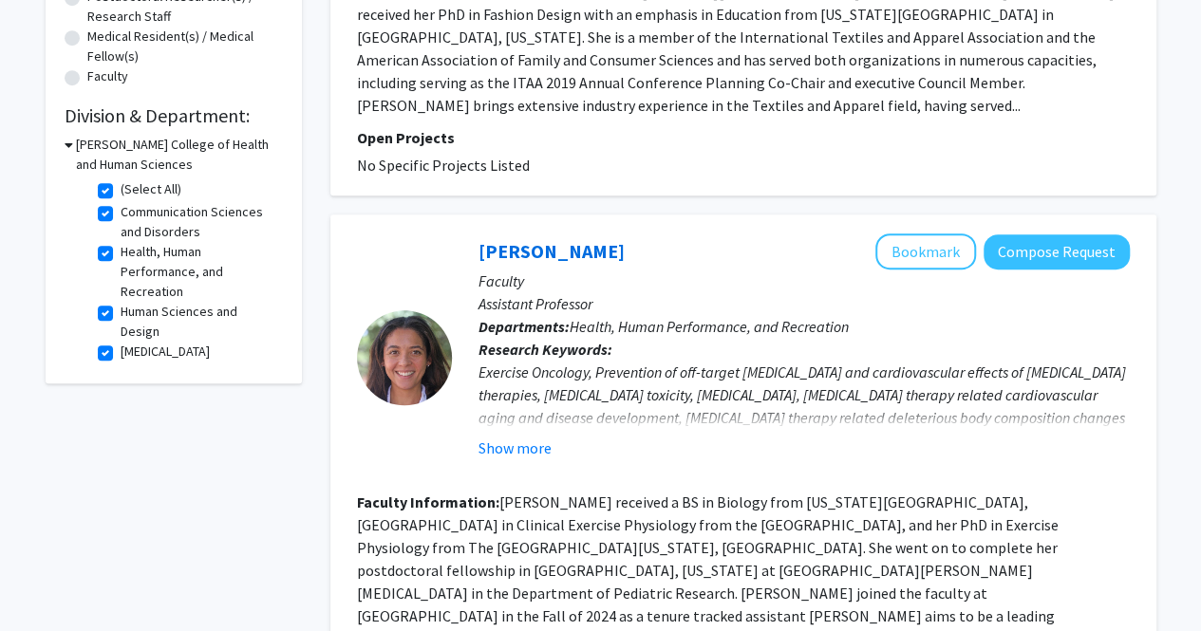
scroll to position [285, 0]
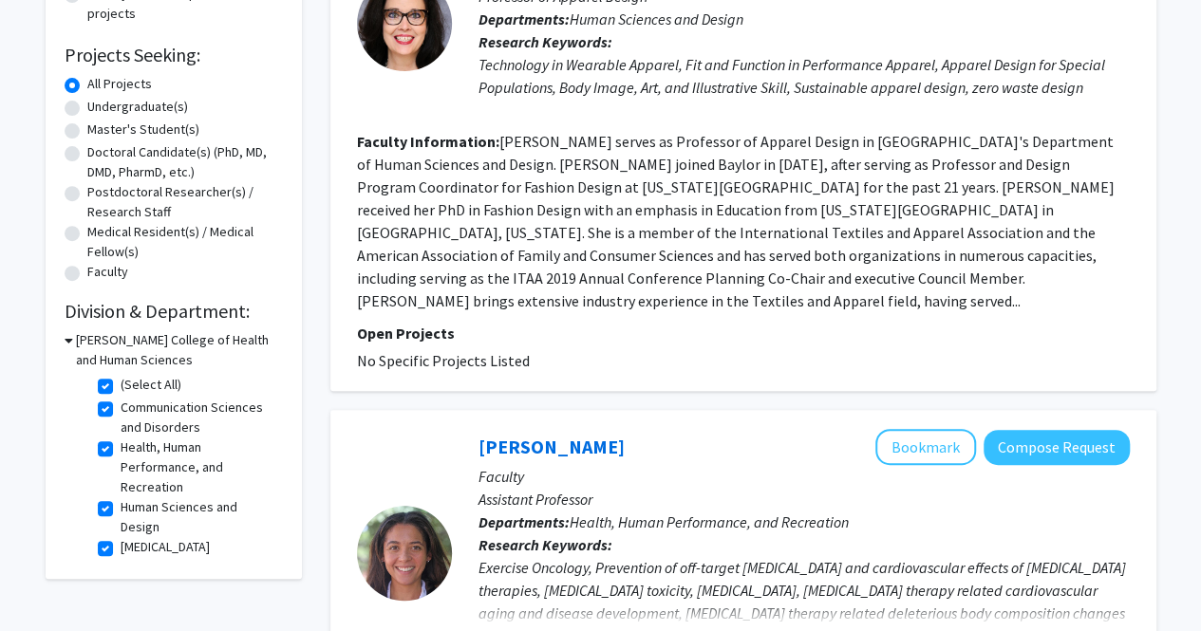
click at [99, 345] on h3 "Robbins College of Health and Human Sciences" at bounding box center [179, 350] width 207 height 40
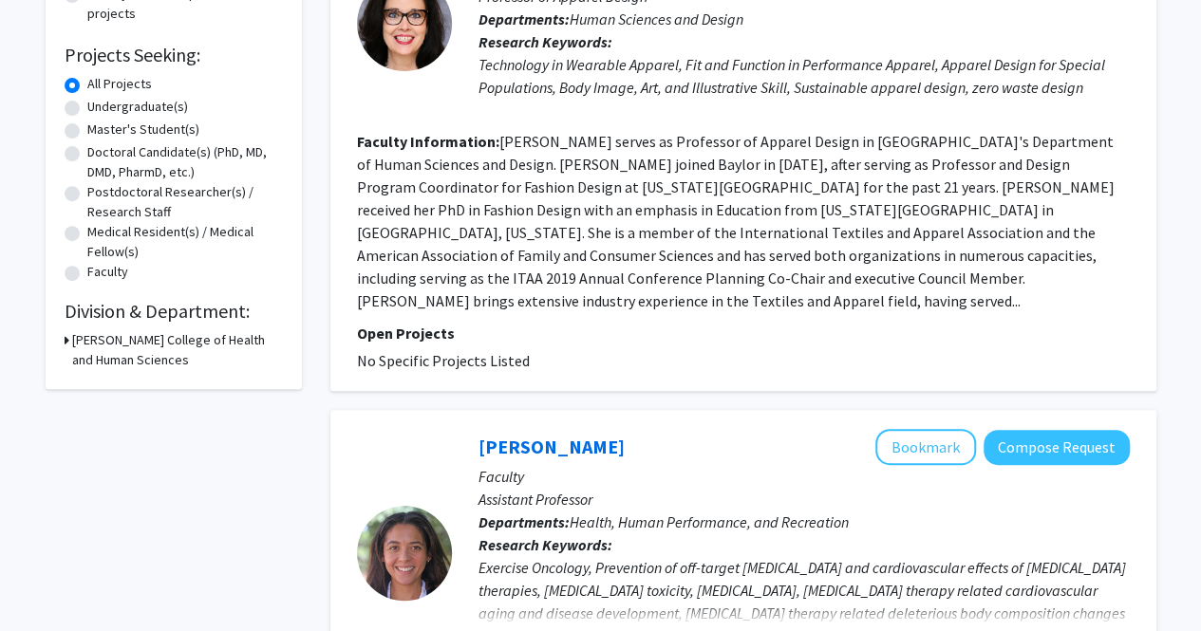
click at [96, 343] on h3 "Robbins College of Health and Human Sciences" at bounding box center [177, 350] width 211 height 40
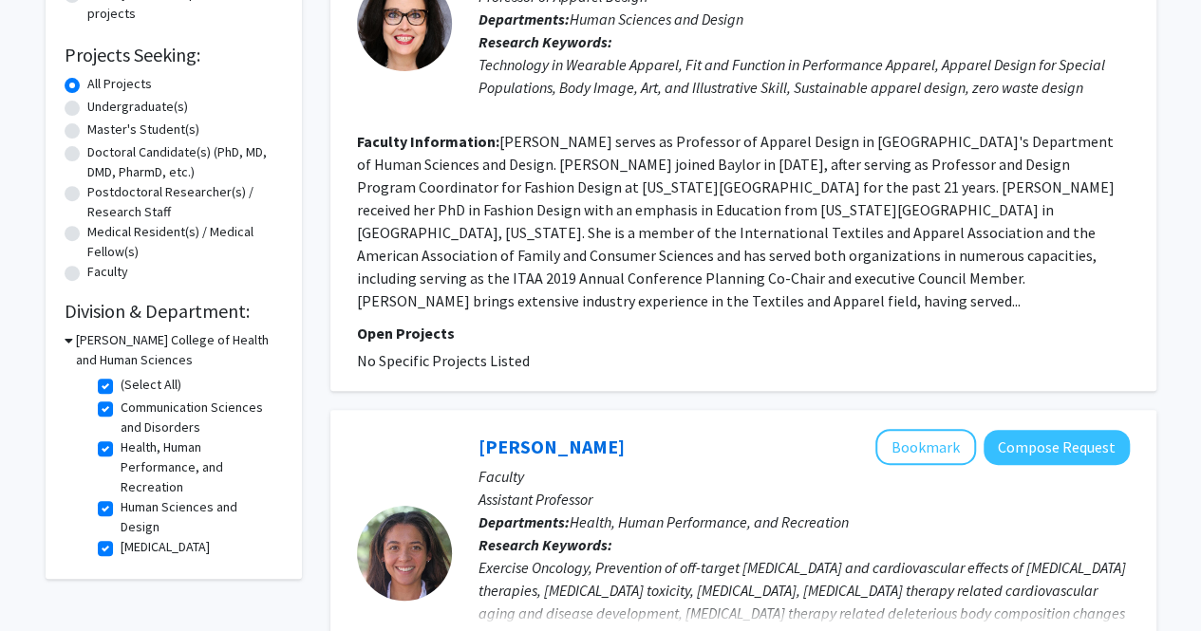
click at [121, 379] on label "(Select All)" at bounding box center [151, 385] width 61 height 20
click at [121, 379] on input "(Select All)" at bounding box center [127, 381] width 12 height 12
checkbox input "false"
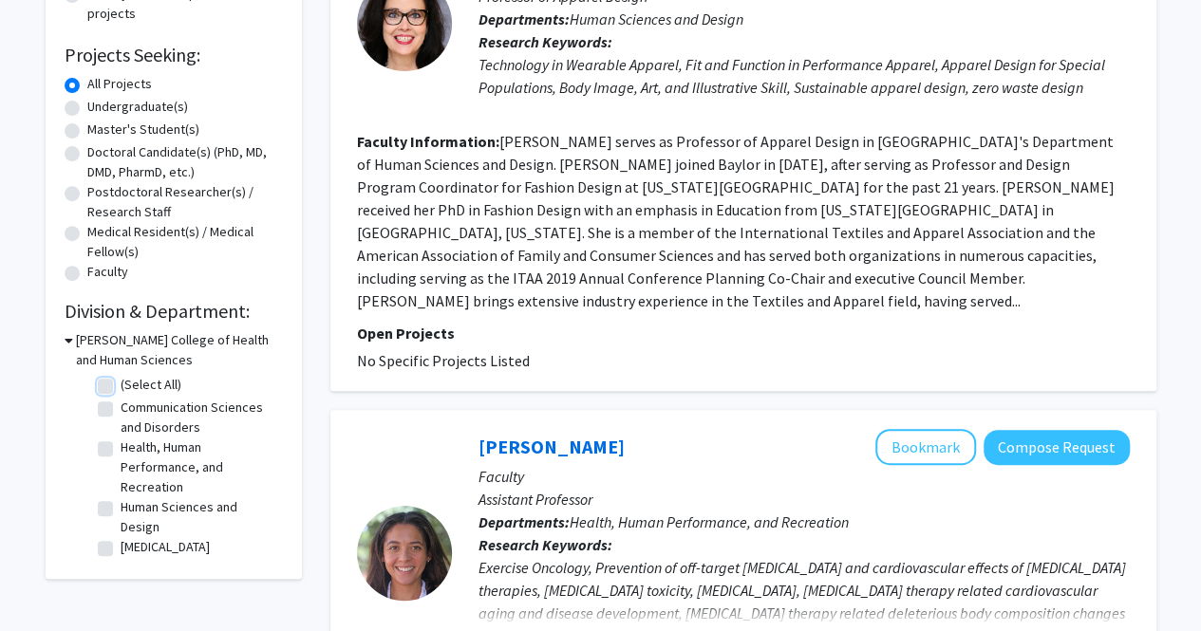
checkbox input "false"
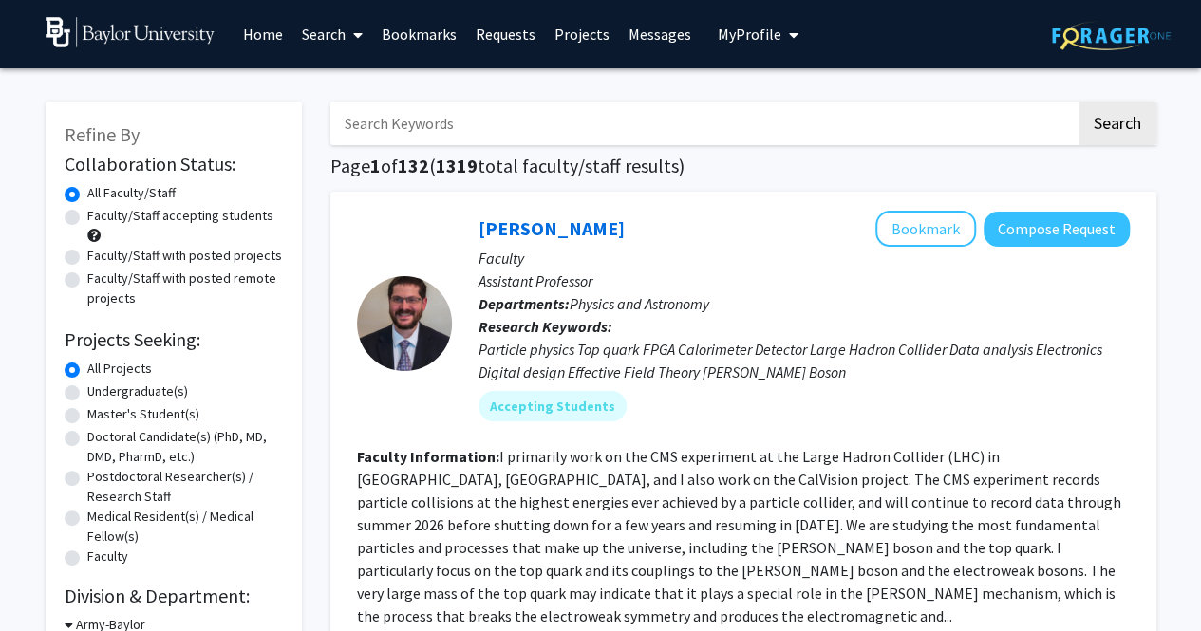
click at [87, 390] on label "Undergraduate(s)" at bounding box center [137, 392] width 101 height 20
click at [87, 390] on input "Undergraduate(s)" at bounding box center [93, 388] width 12 height 12
radio input "true"
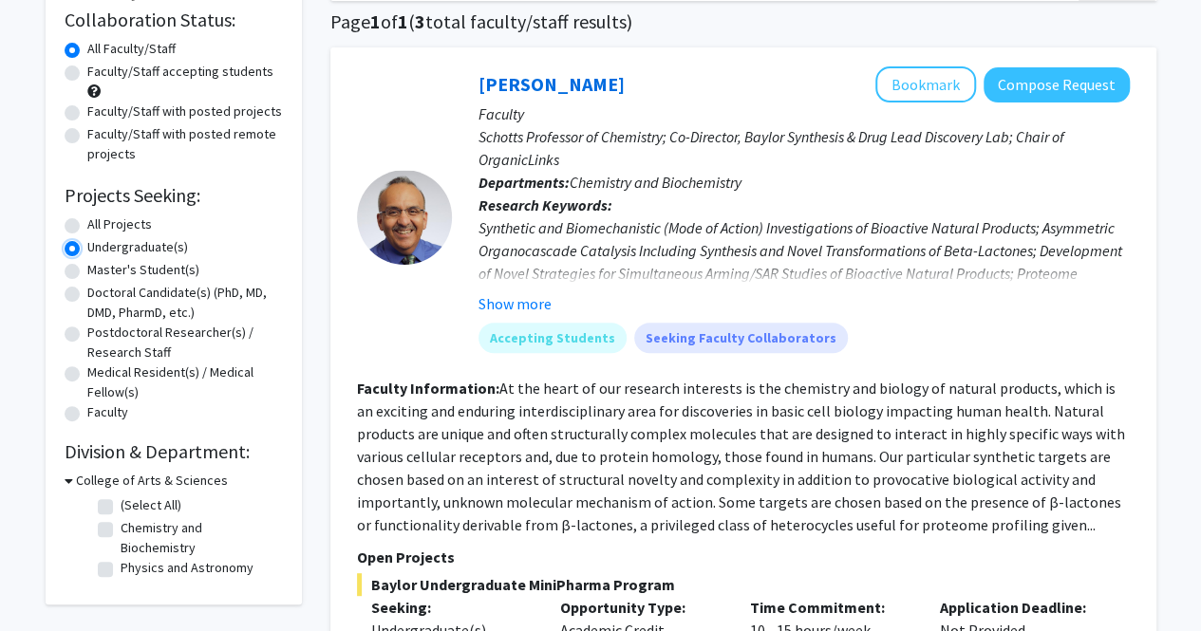
scroll to position [380, 0]
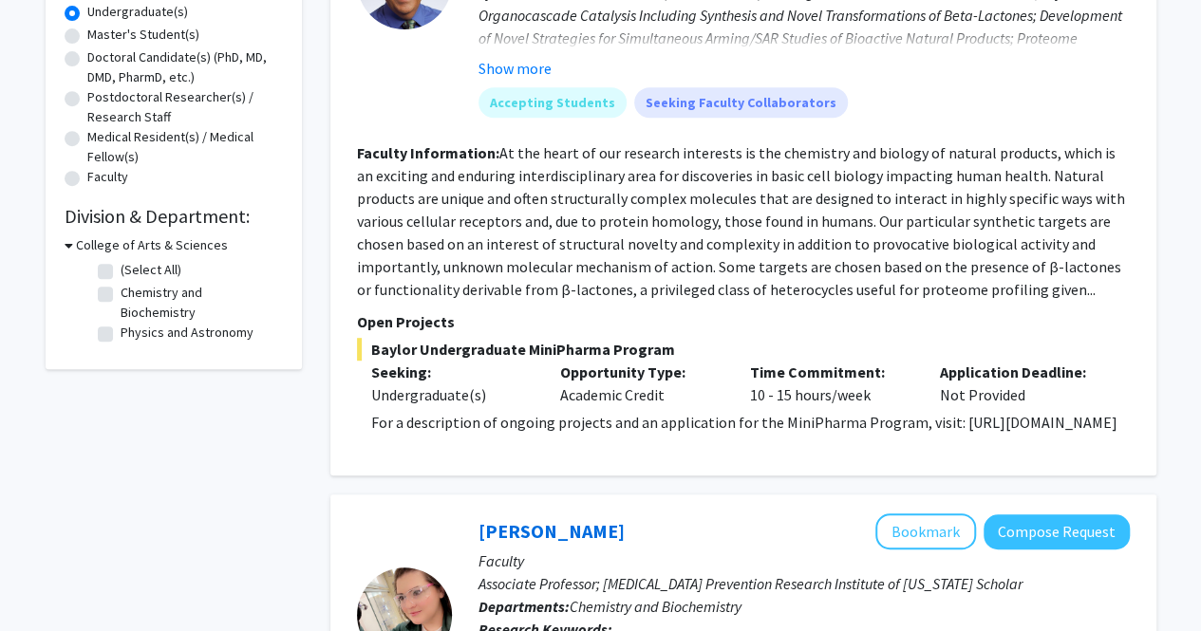
click at [67, 251] on icon at bounding box center [69, 245] width 9 height 20
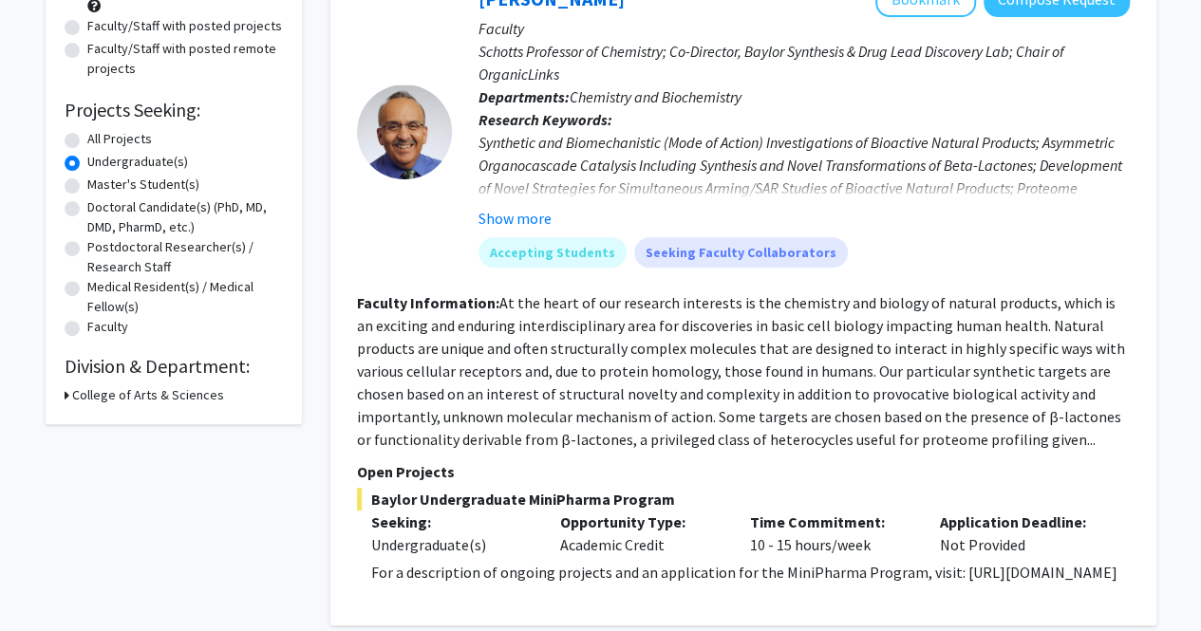
scroll to position [95, 0]
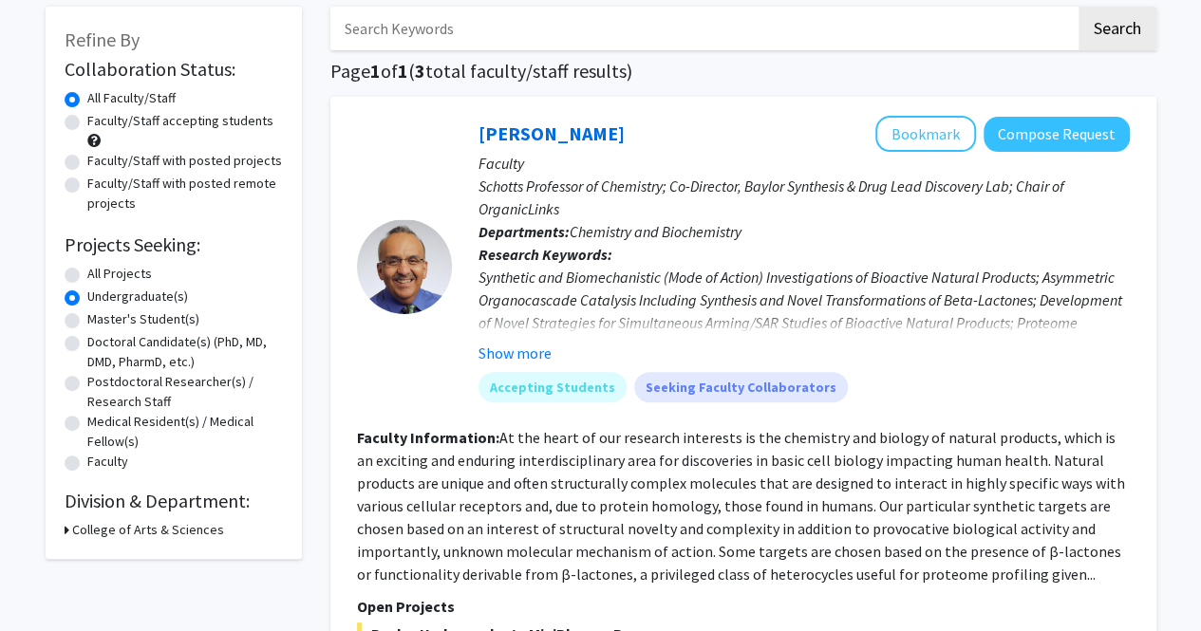
click at [79, 272] on div "All Projects" at bounding box center [174, 275] width 218 height 23
click at [87, 274] on label "All Projects" at bounding box center [119, 274] width 65 height 20
click at [87, 274] on input "All Projects" at bounding box center [93, 270] width 12 height 12
radio input "true"
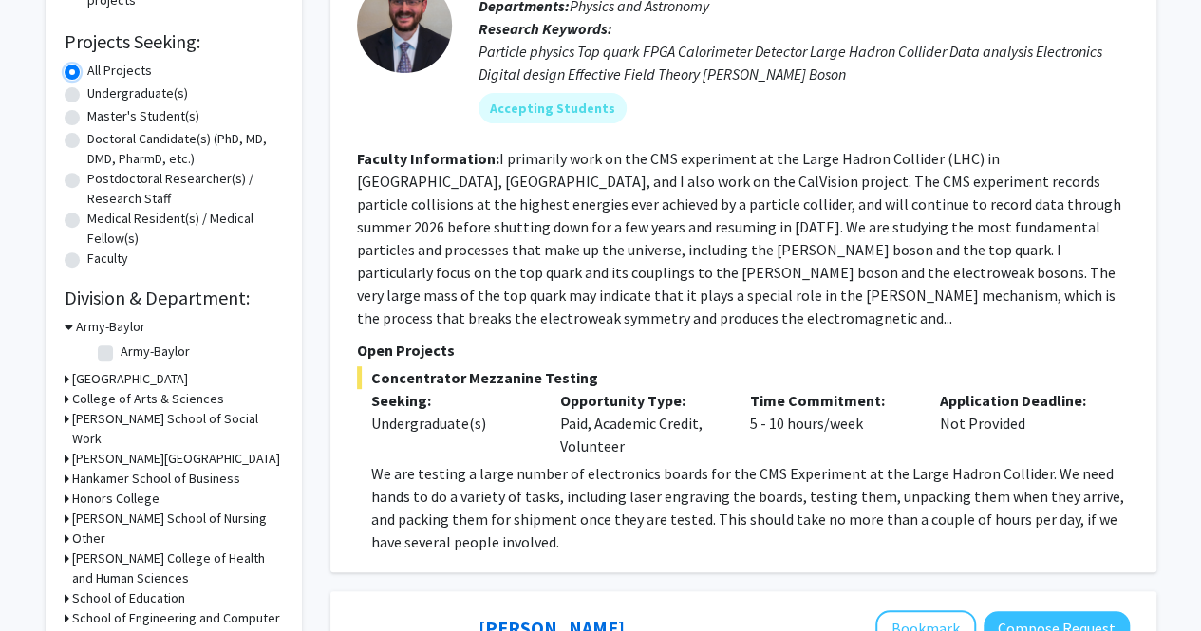
scroll to position [380, 0]
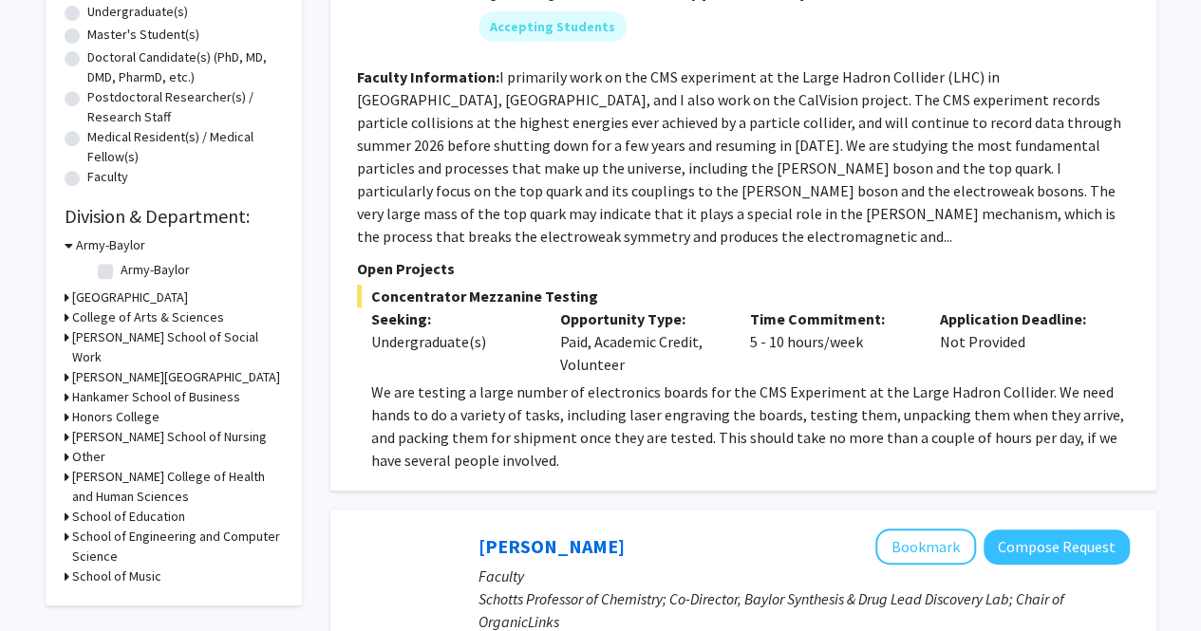
click at [67, 246] on icon at bounding box center [69, 245] width 9 height 20
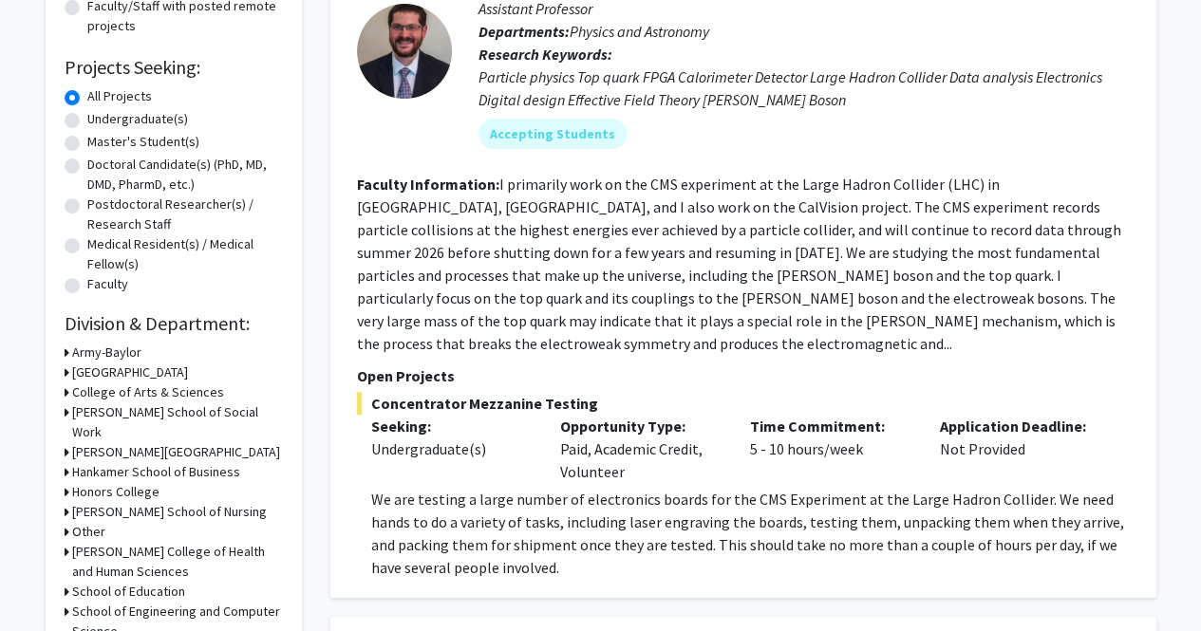
scroll to position [190, 0]
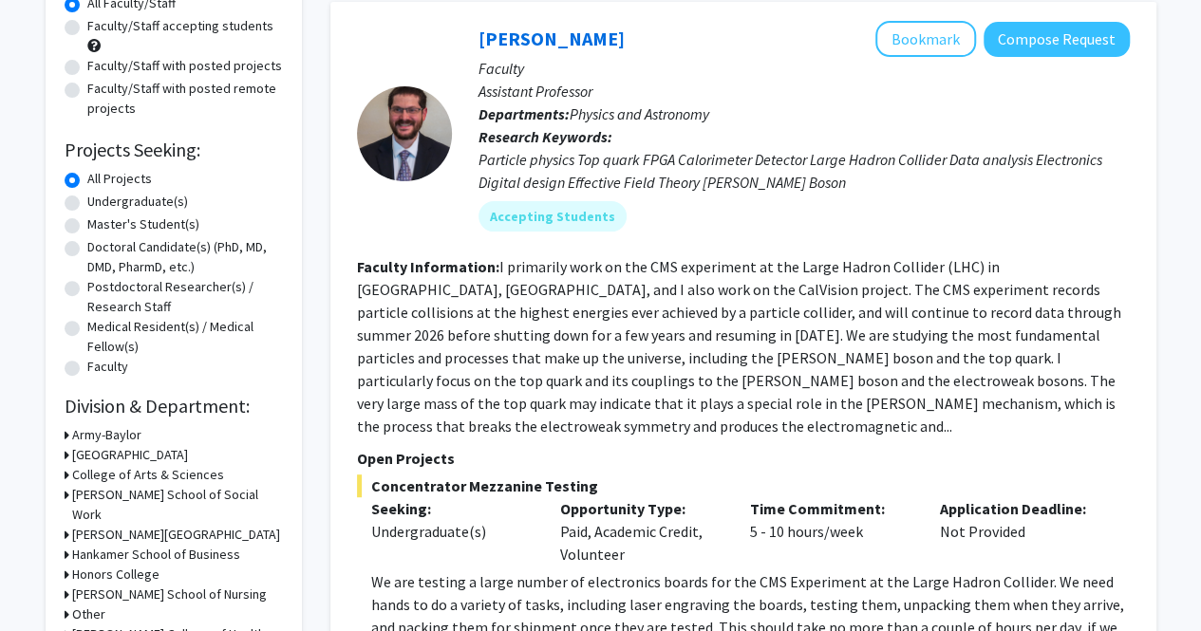
click at [87, 202] on label "Undergraduate(s)" at bounding box center [137, 202] width 101 height 20
click at [87, 202] on input "Undergraduate(s)" at bounding box center [93, 198] width 12 height 12
radio input "true"
